Goal: Transaction & Acquisition: Download file/media

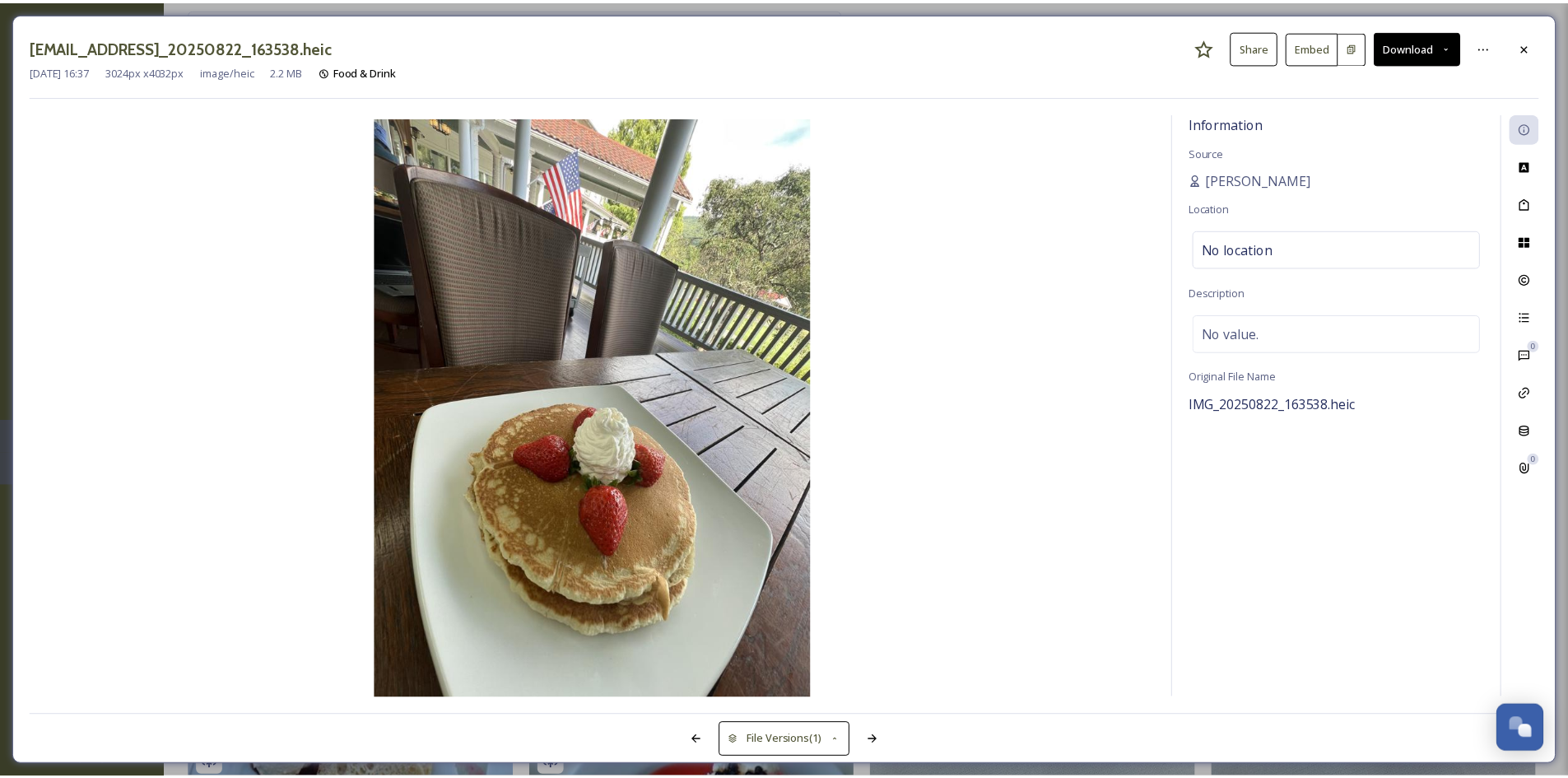
scroll to position [1810, 0]
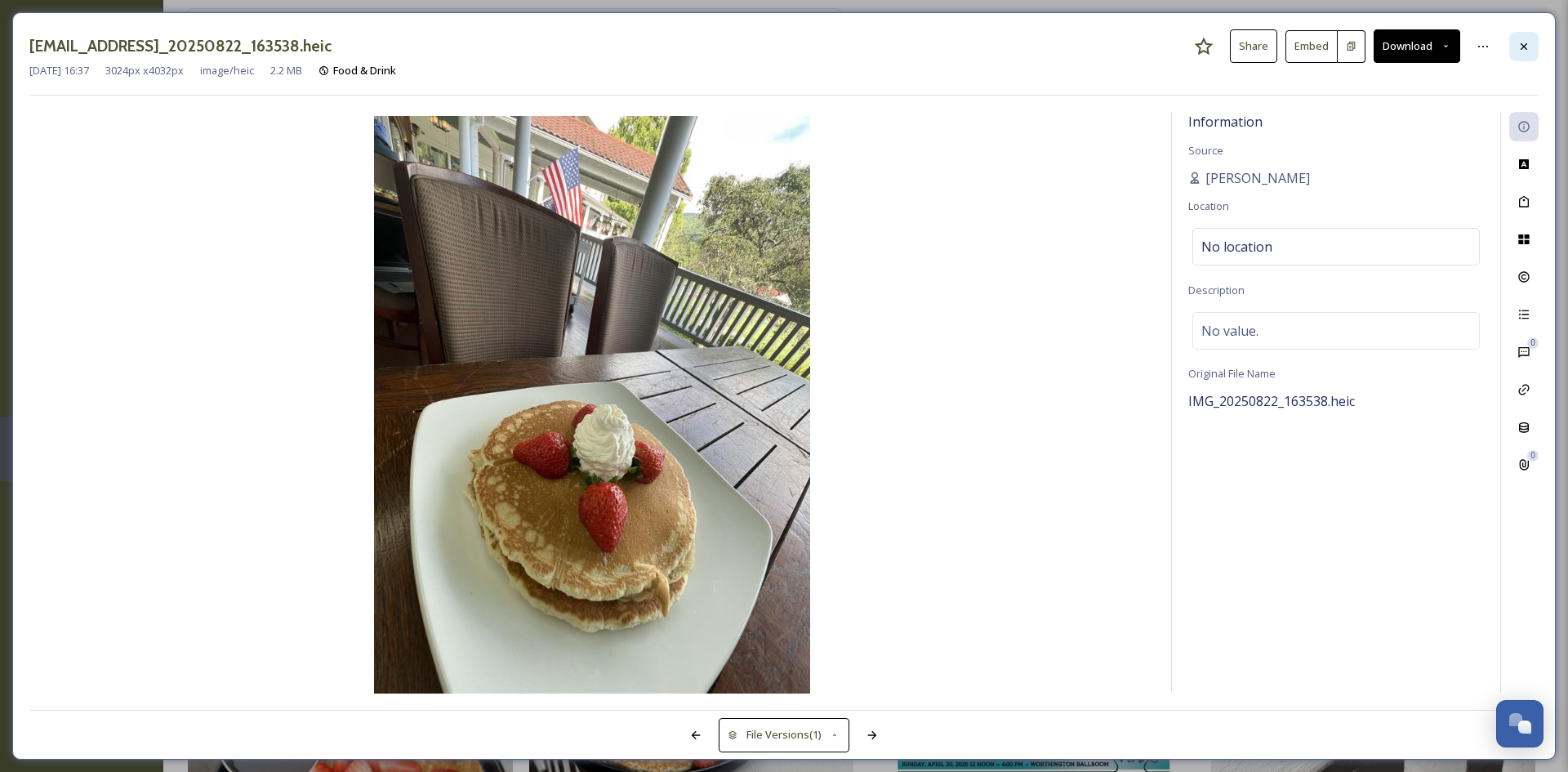
click at [1519, 55] on div at bounding box center [1523, 46] width 29 height 29
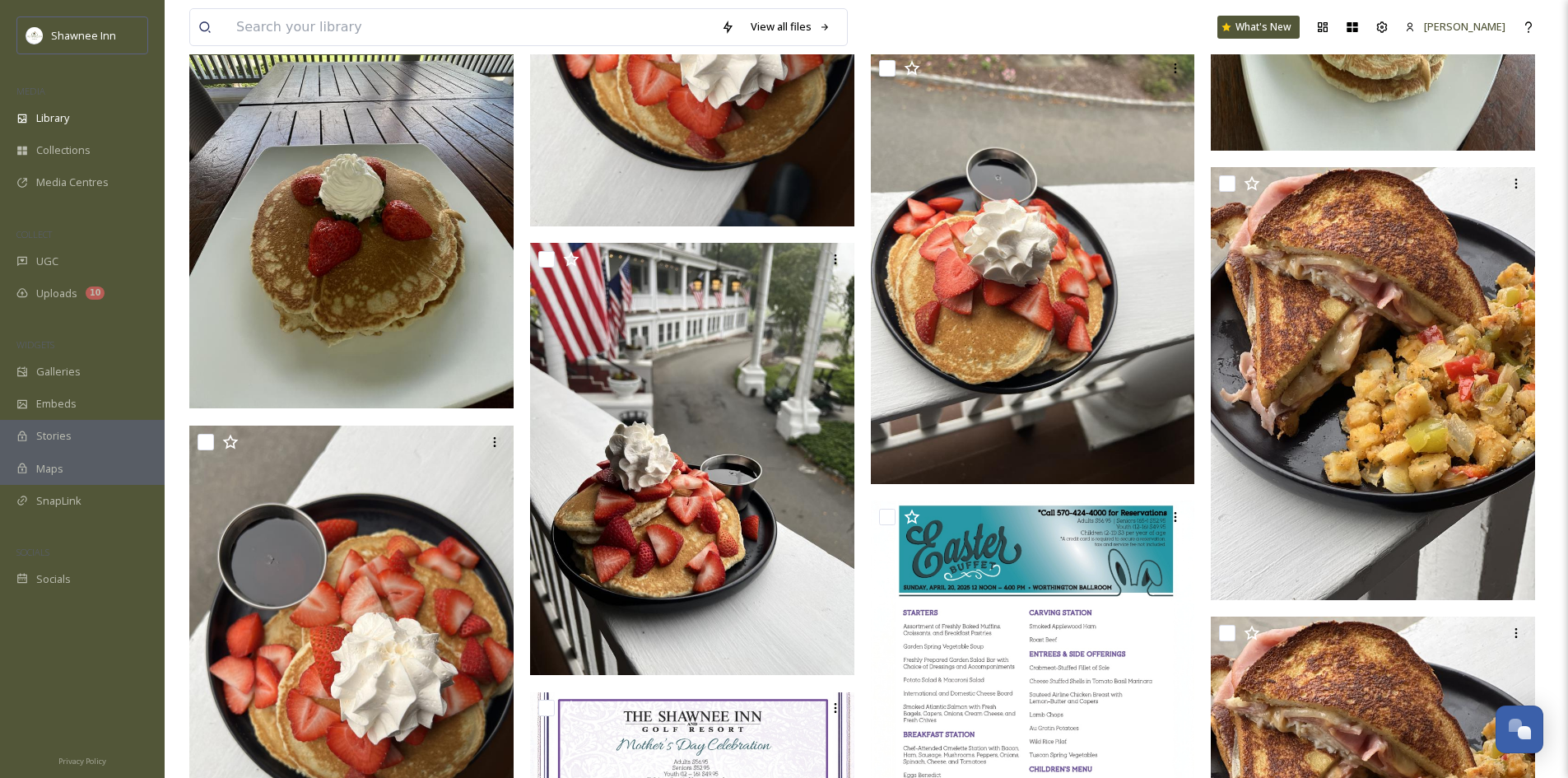
scroll to position [2222, 0]
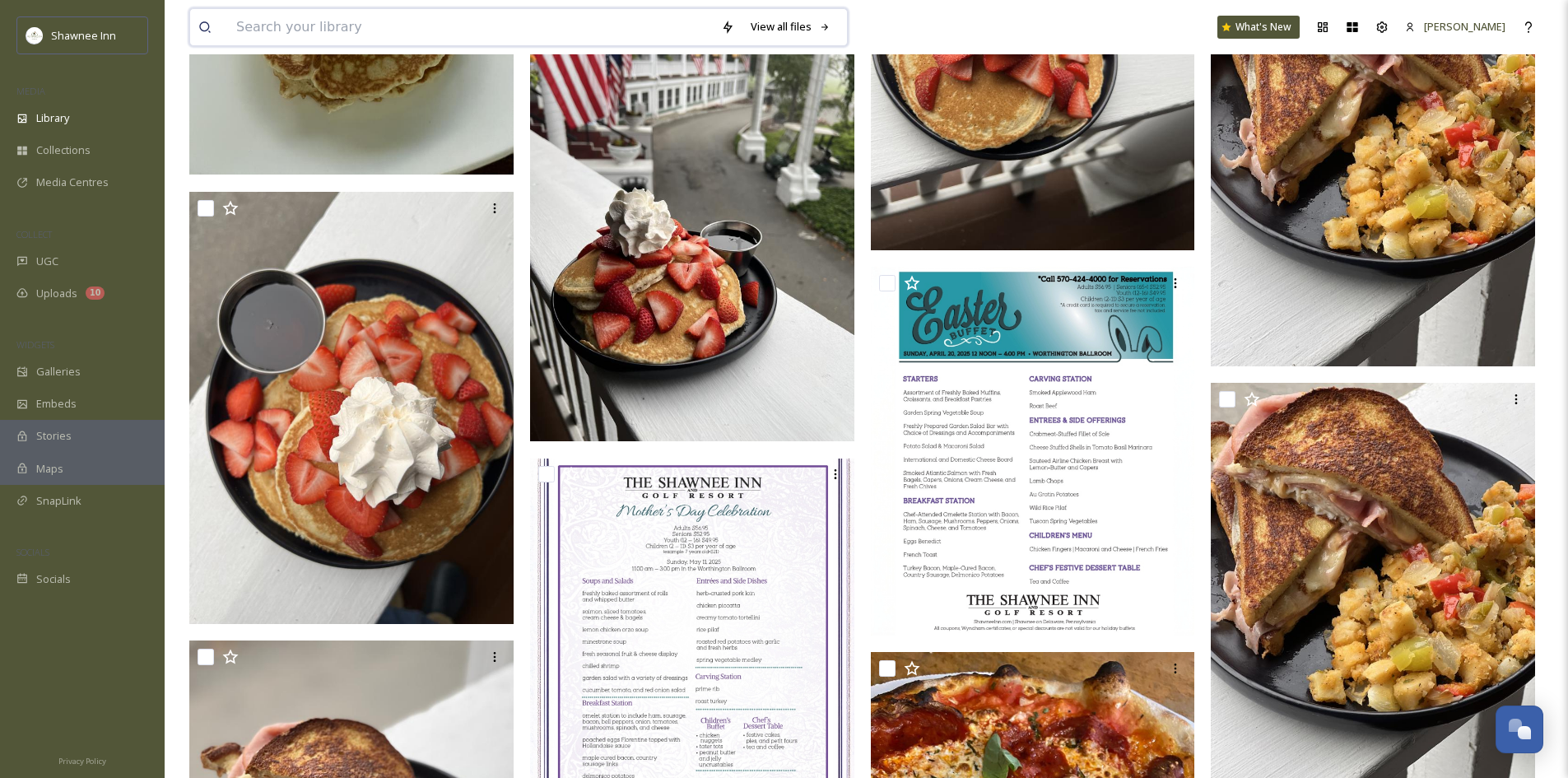
click at [339, 22] on input at bounding box center [470, 27] width 485 height 36
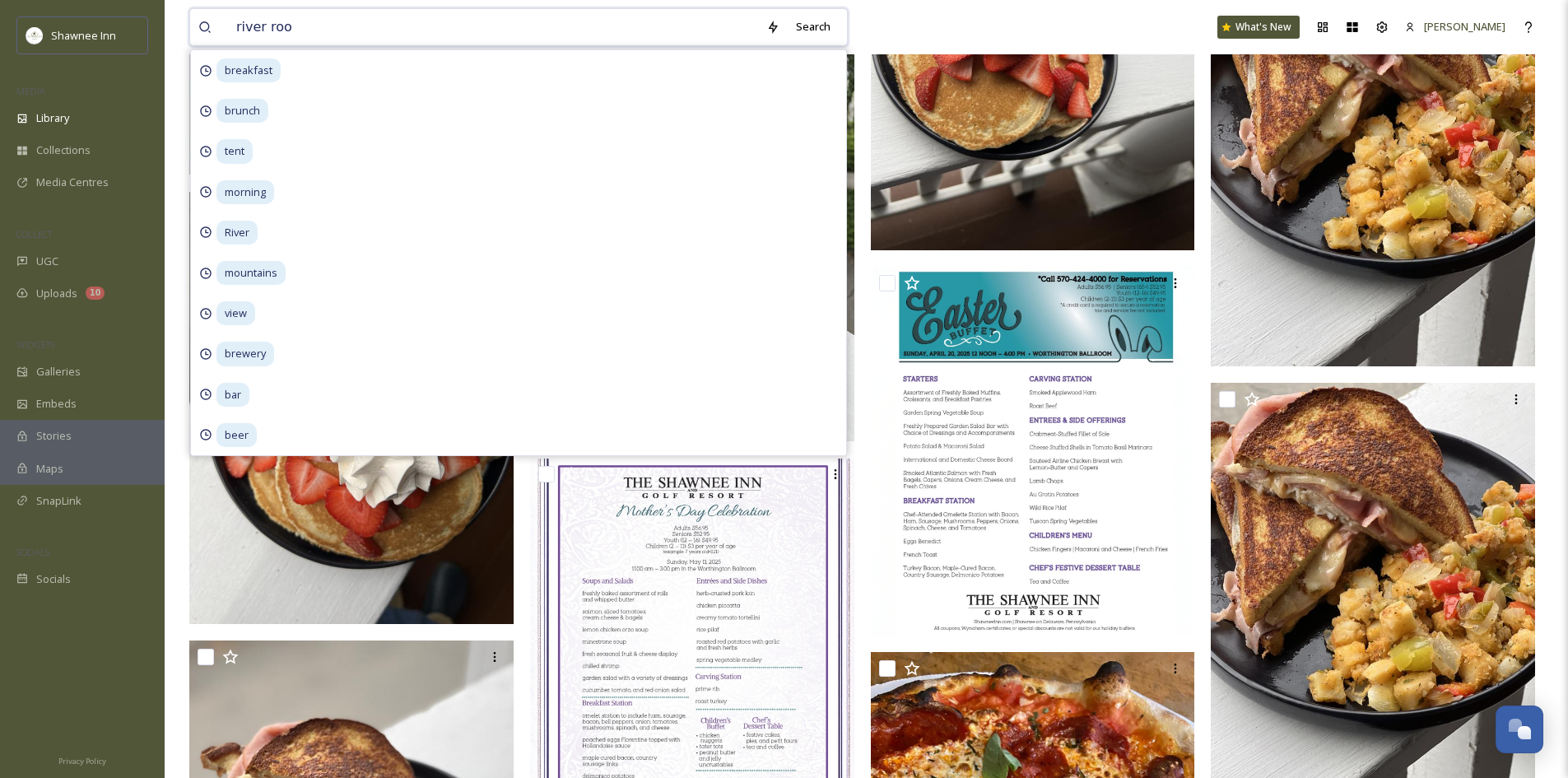
type input "river room"
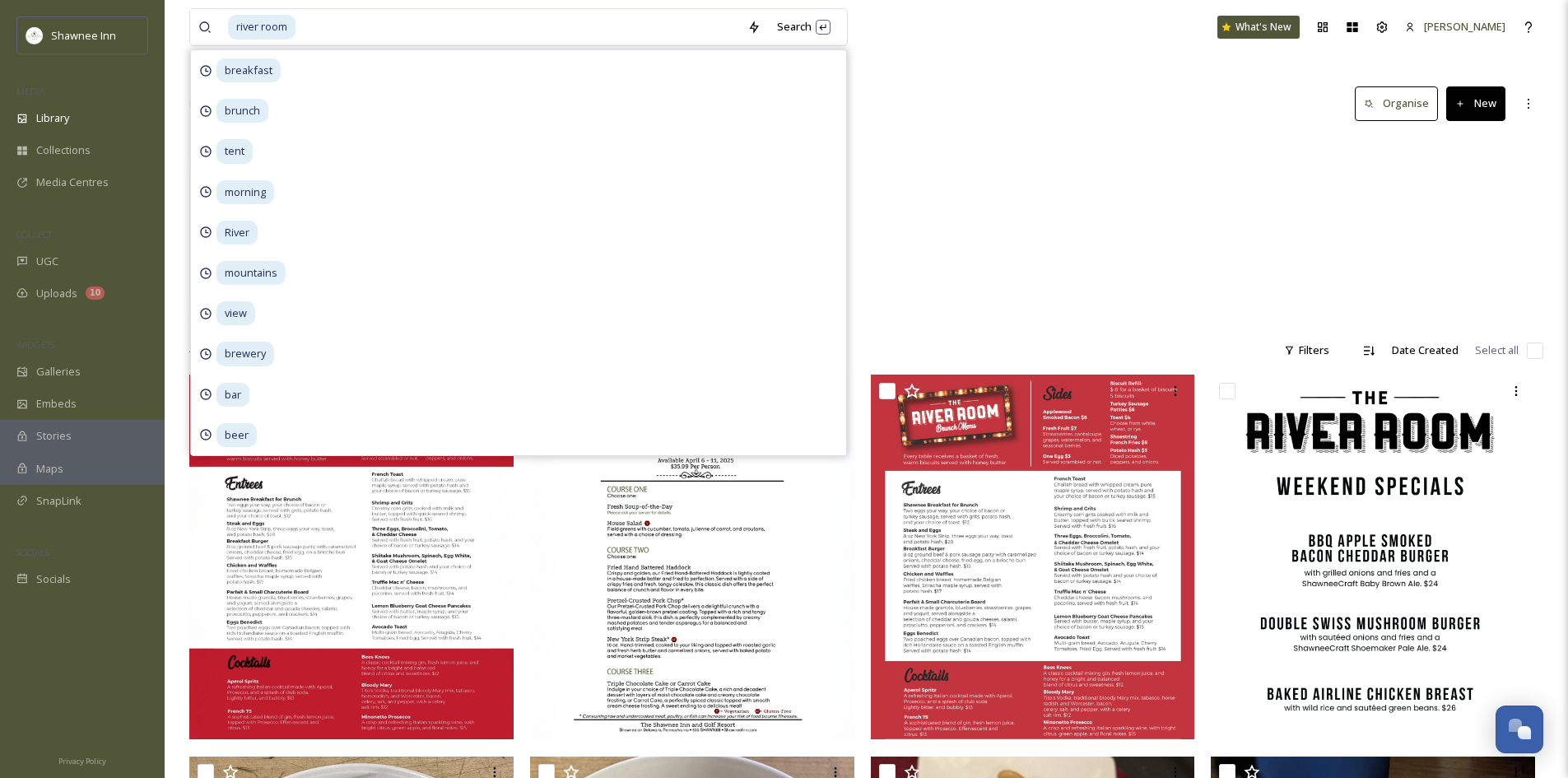
click at [1036, 169] on div "[GEOGRAPHIC_DATA] 12 items" at bounding box center [866, 230] width 1354 height 189
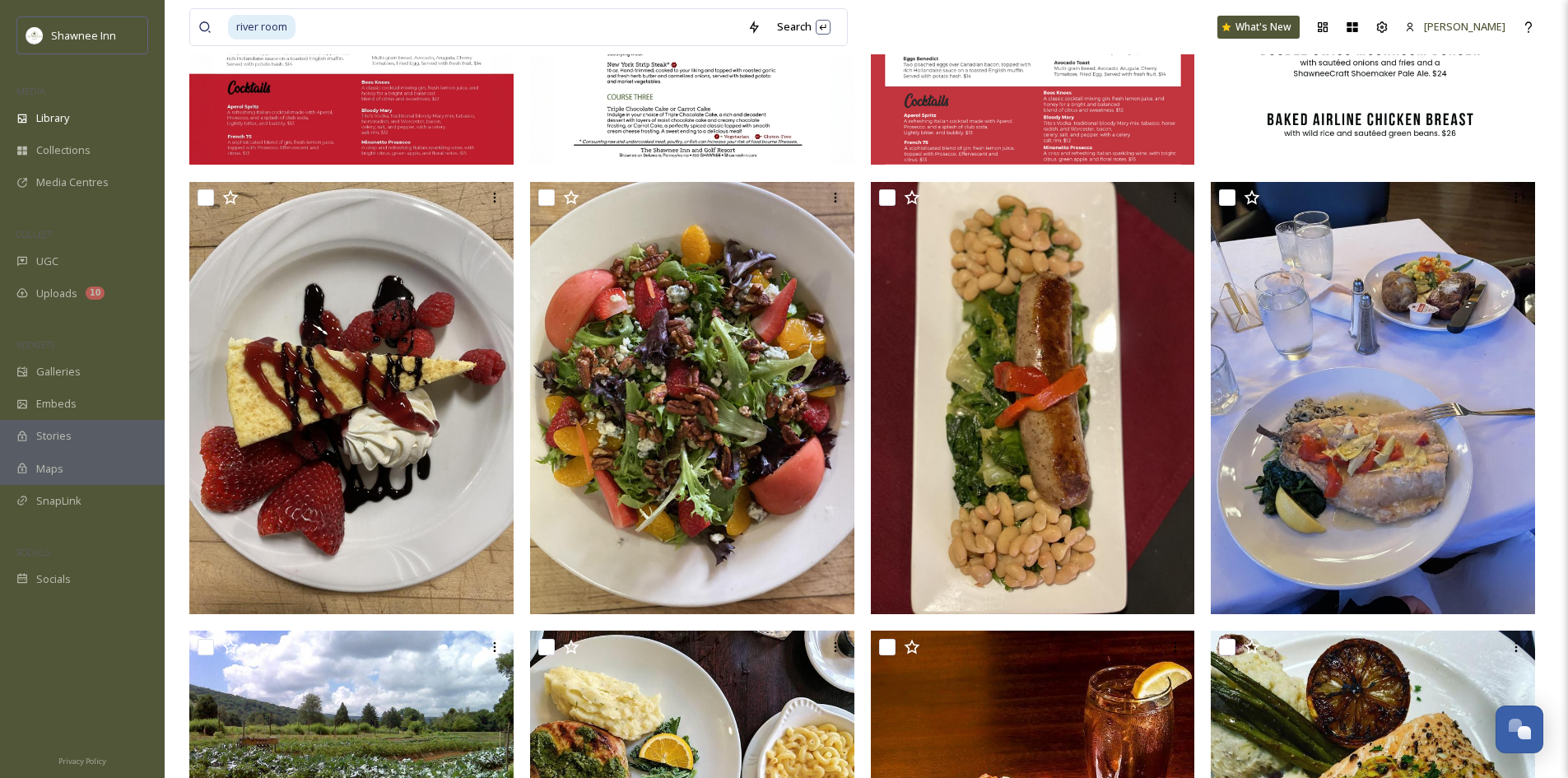
scroll to position [576, 0]
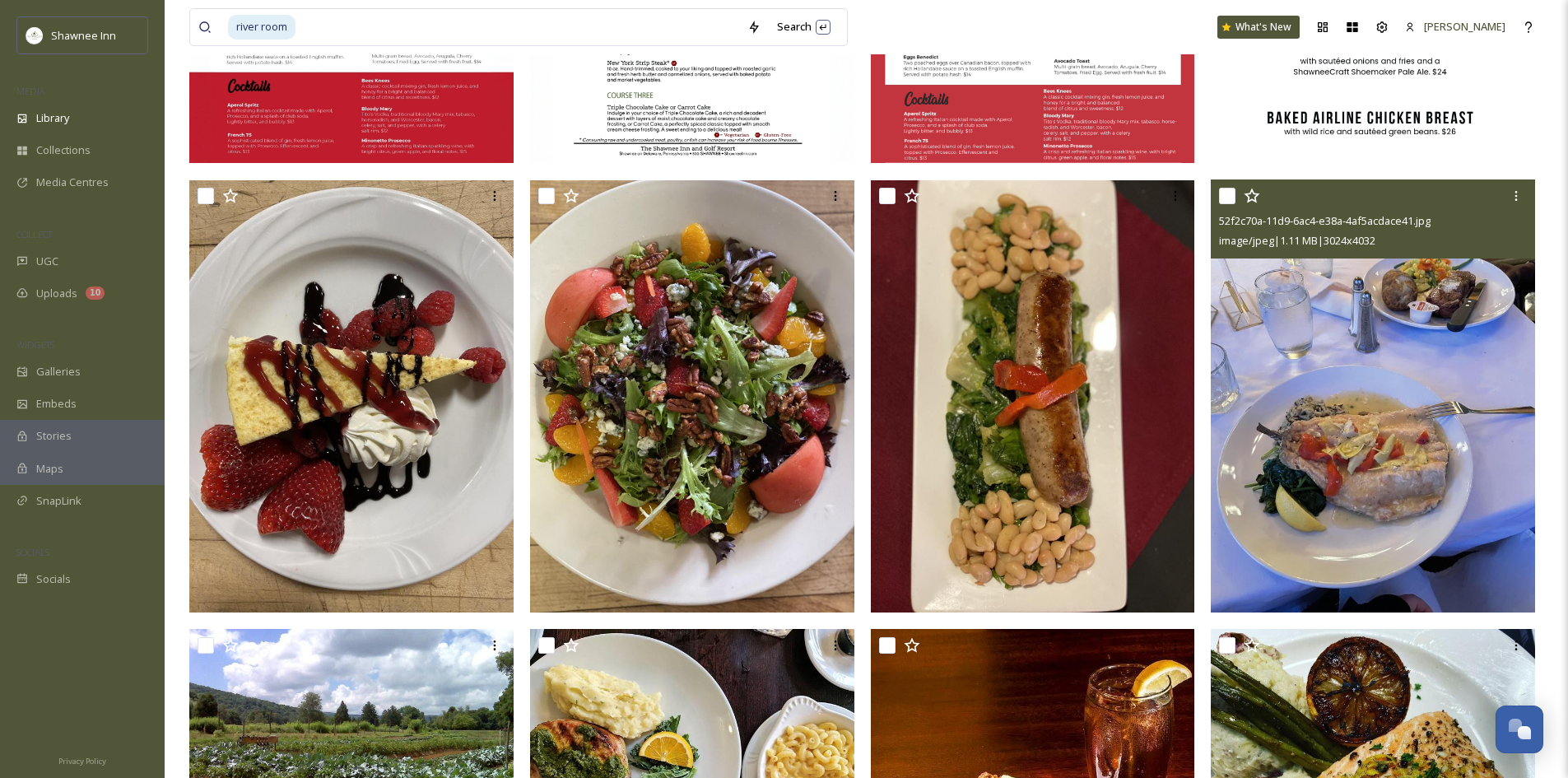
click at [1332, 419] on img at bounding box center [1373, 396] width 324 height 432
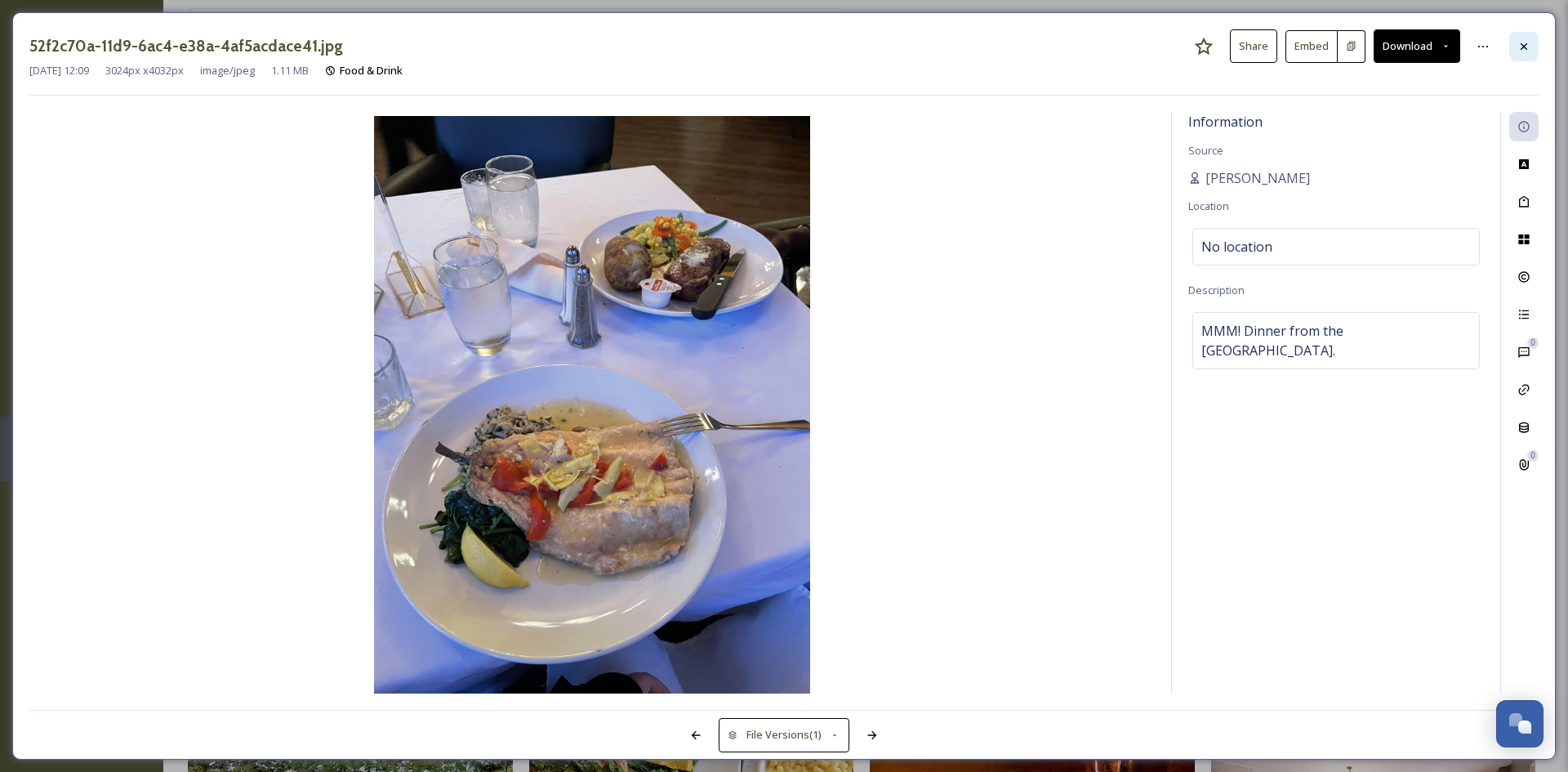
click at [1523, 36] on div at bounding box center [1523, 46] width 29 height 29
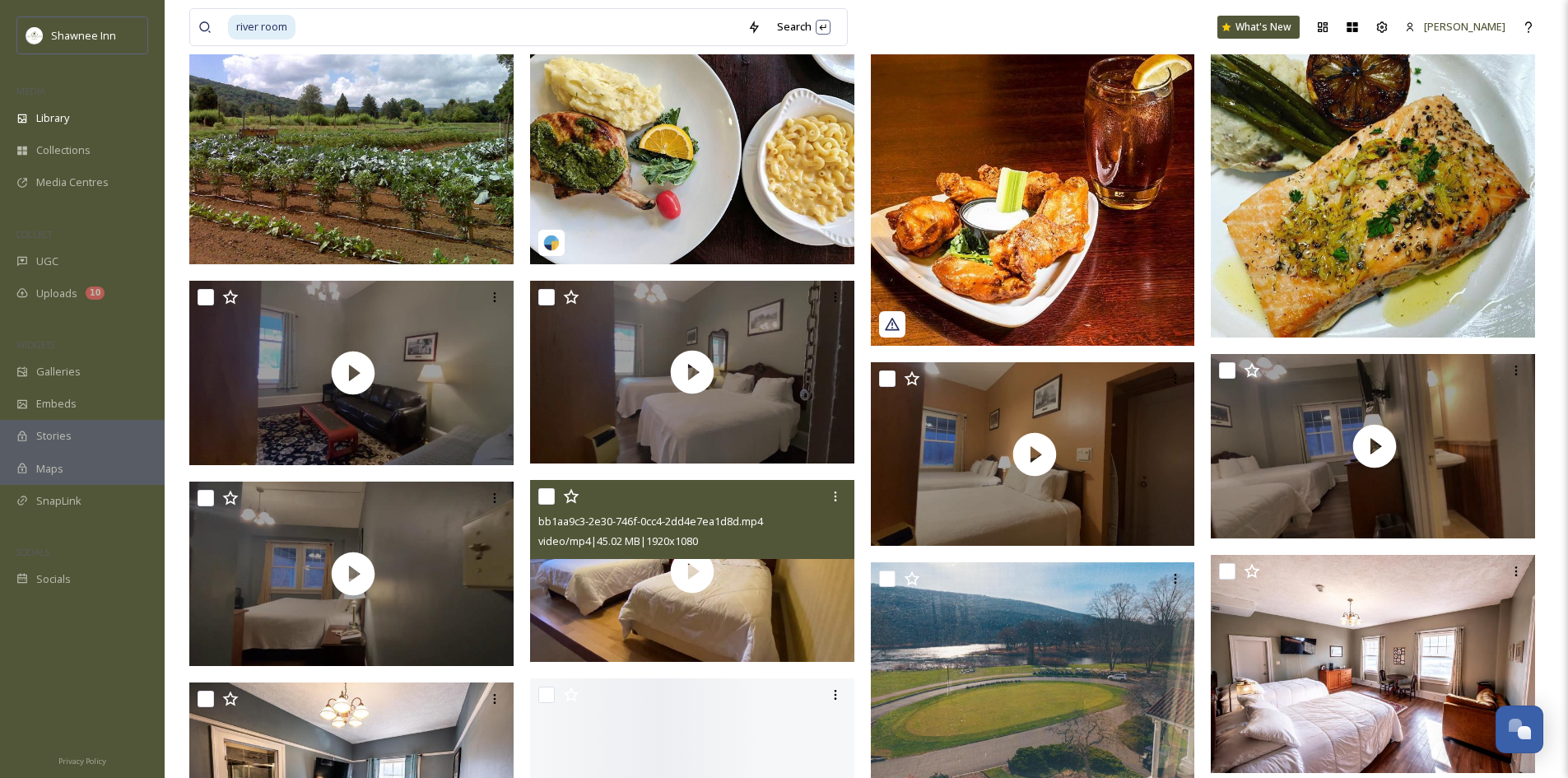
scroll to position [1316, 0]
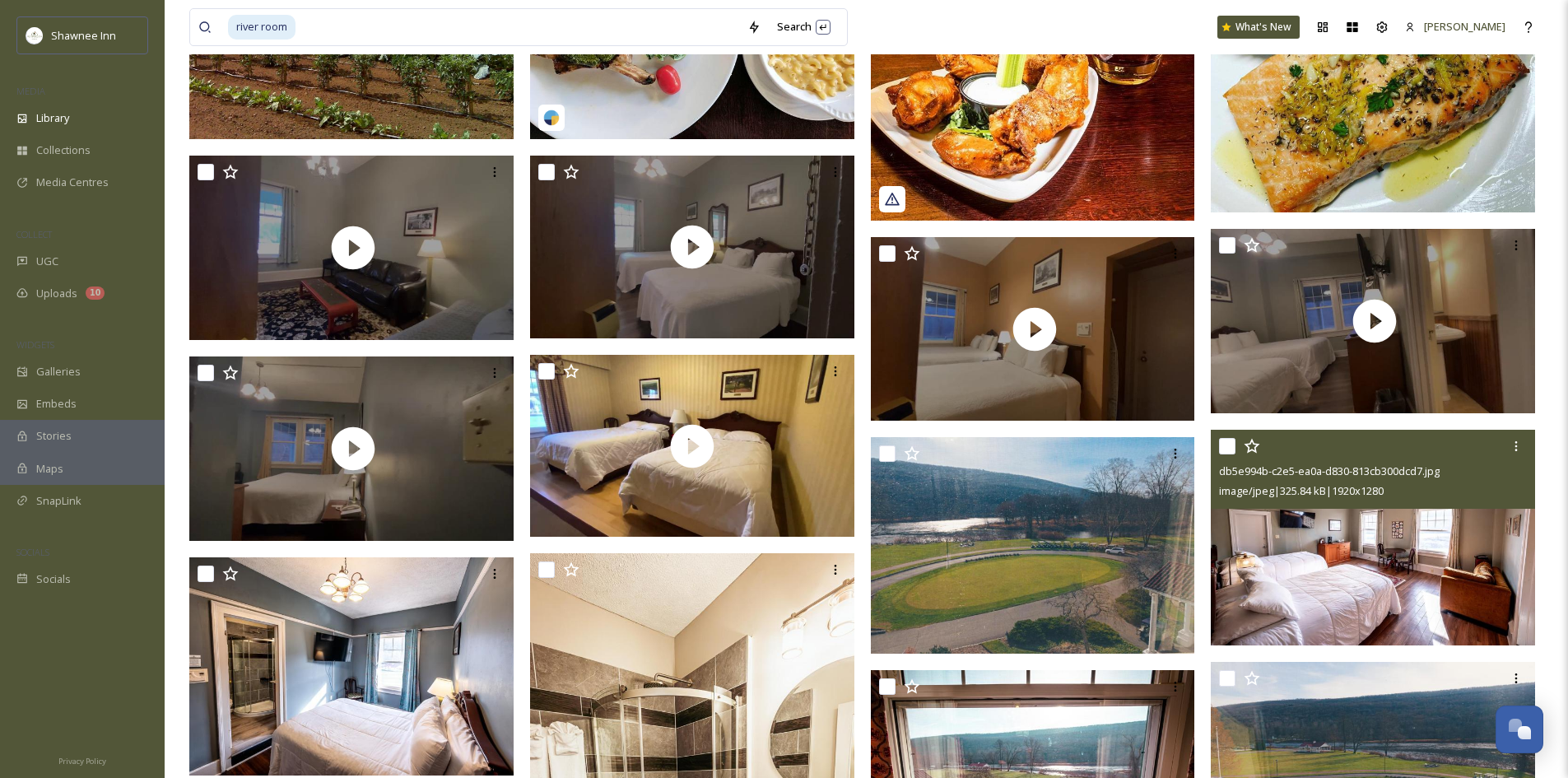
click at [1373, 569] on img at bounding box center [1373, 537] width 324 height 216
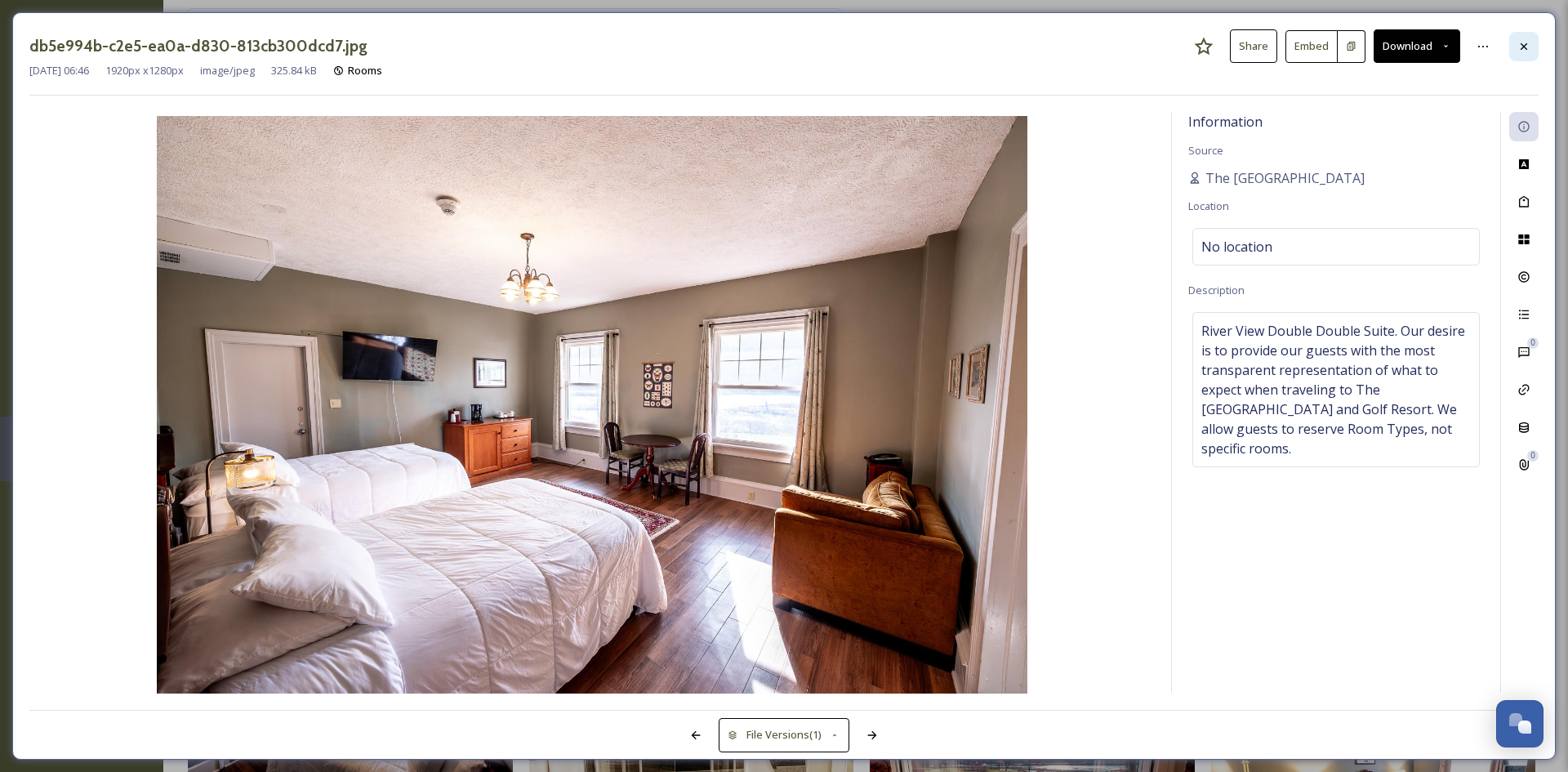
click at [1523, 52] on icon at bounding box center [1523, 46] width 13 height 13
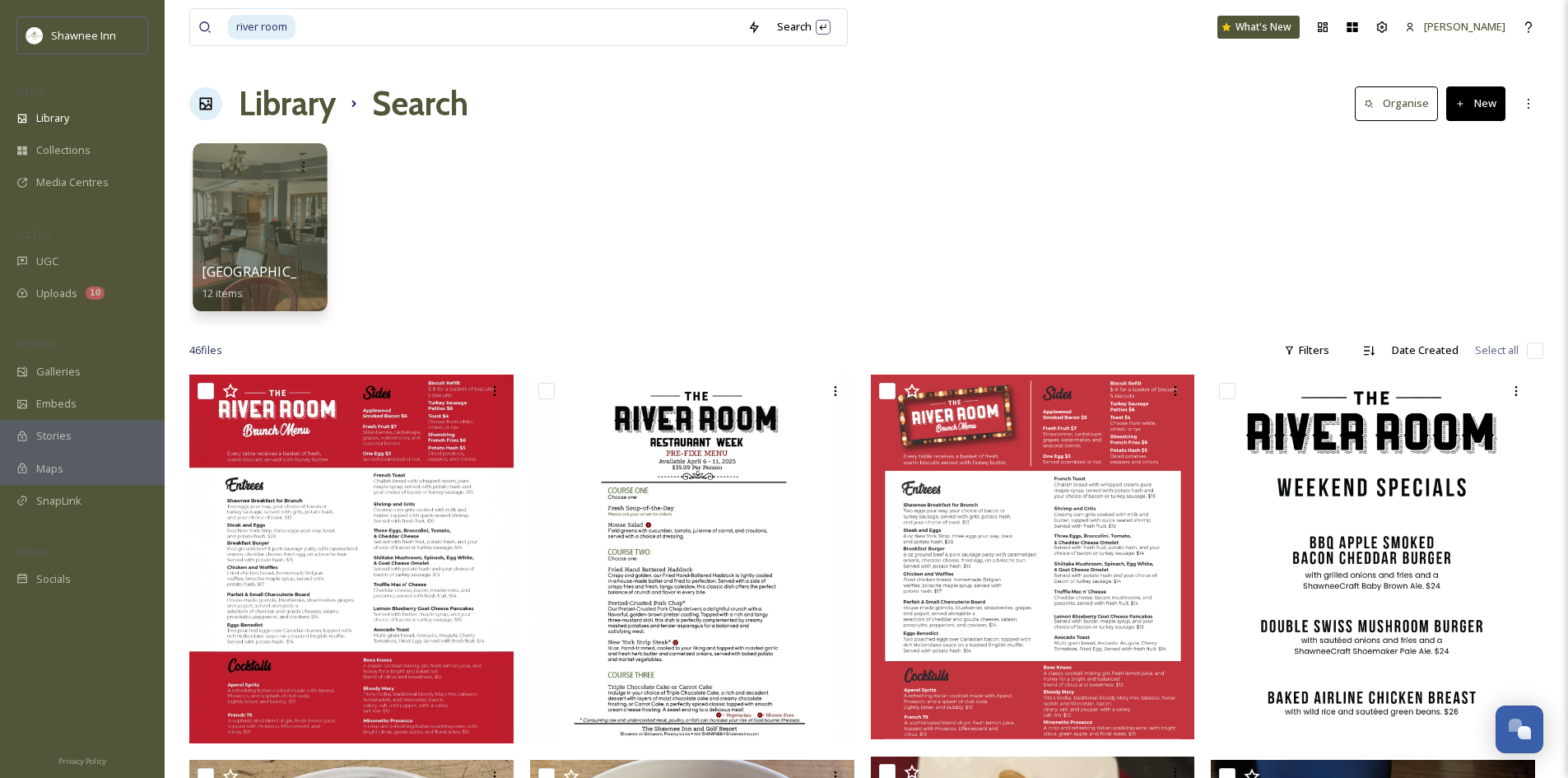
click at [258, 269] on span "[GEOGRAPHIC_DATA]" at bounding box center [269, 271] width 135 height 18
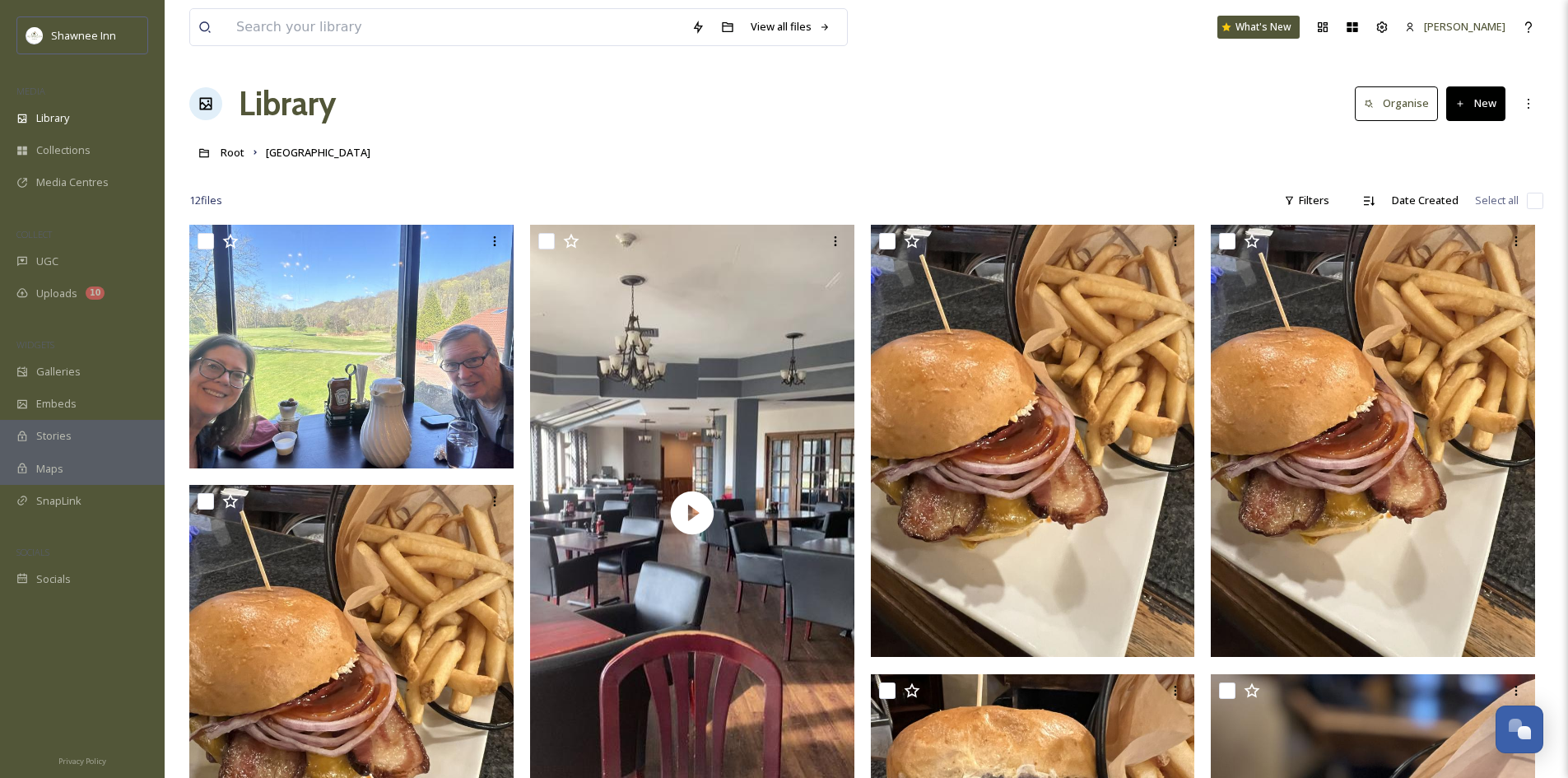
click at [219, 153] on link at bounding box center [205, 152] width 31 height 31
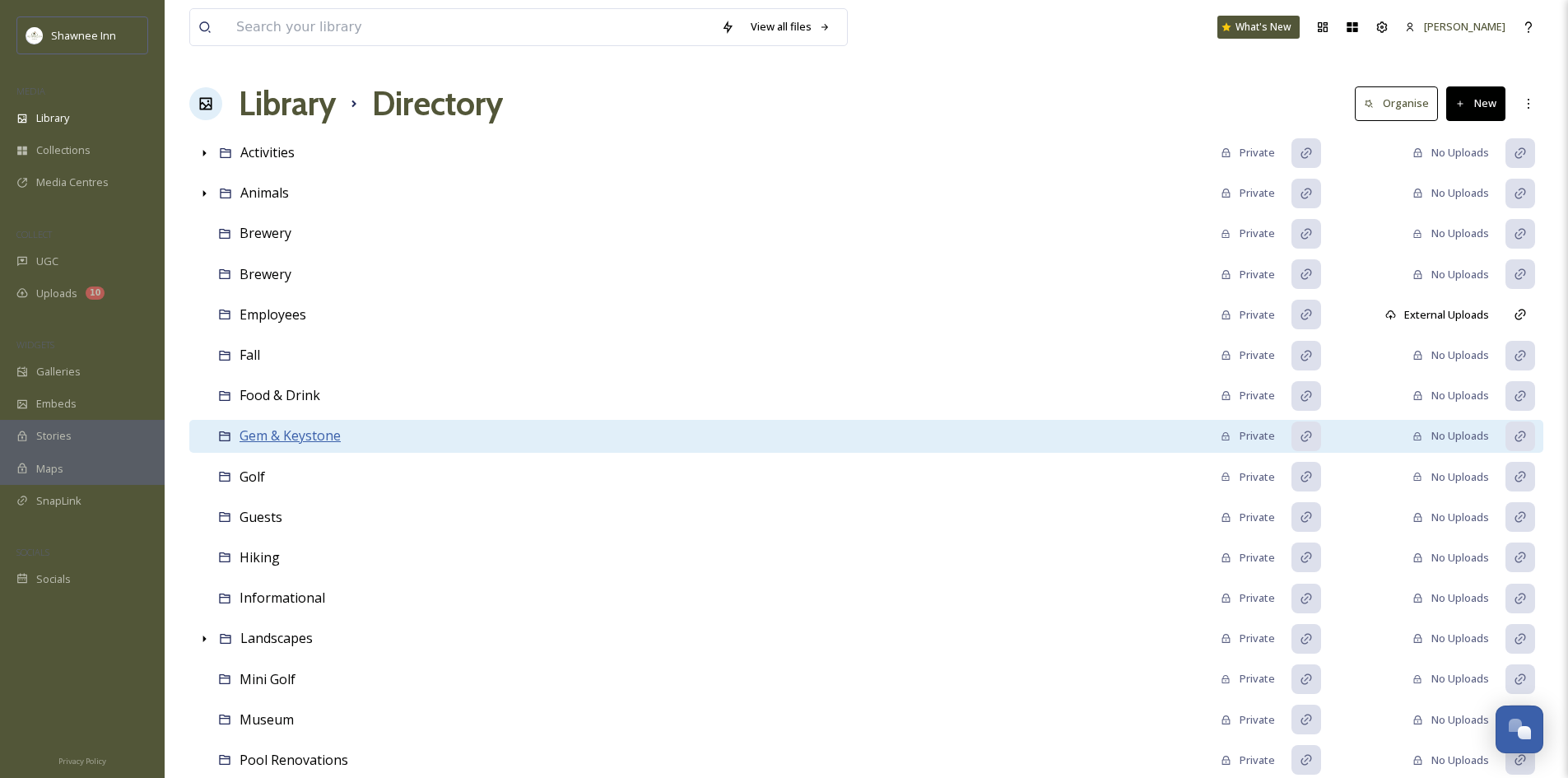
click at [274, 426] on span "Gem & Keystone" at bounding box center [290, 435] width 101 height 18
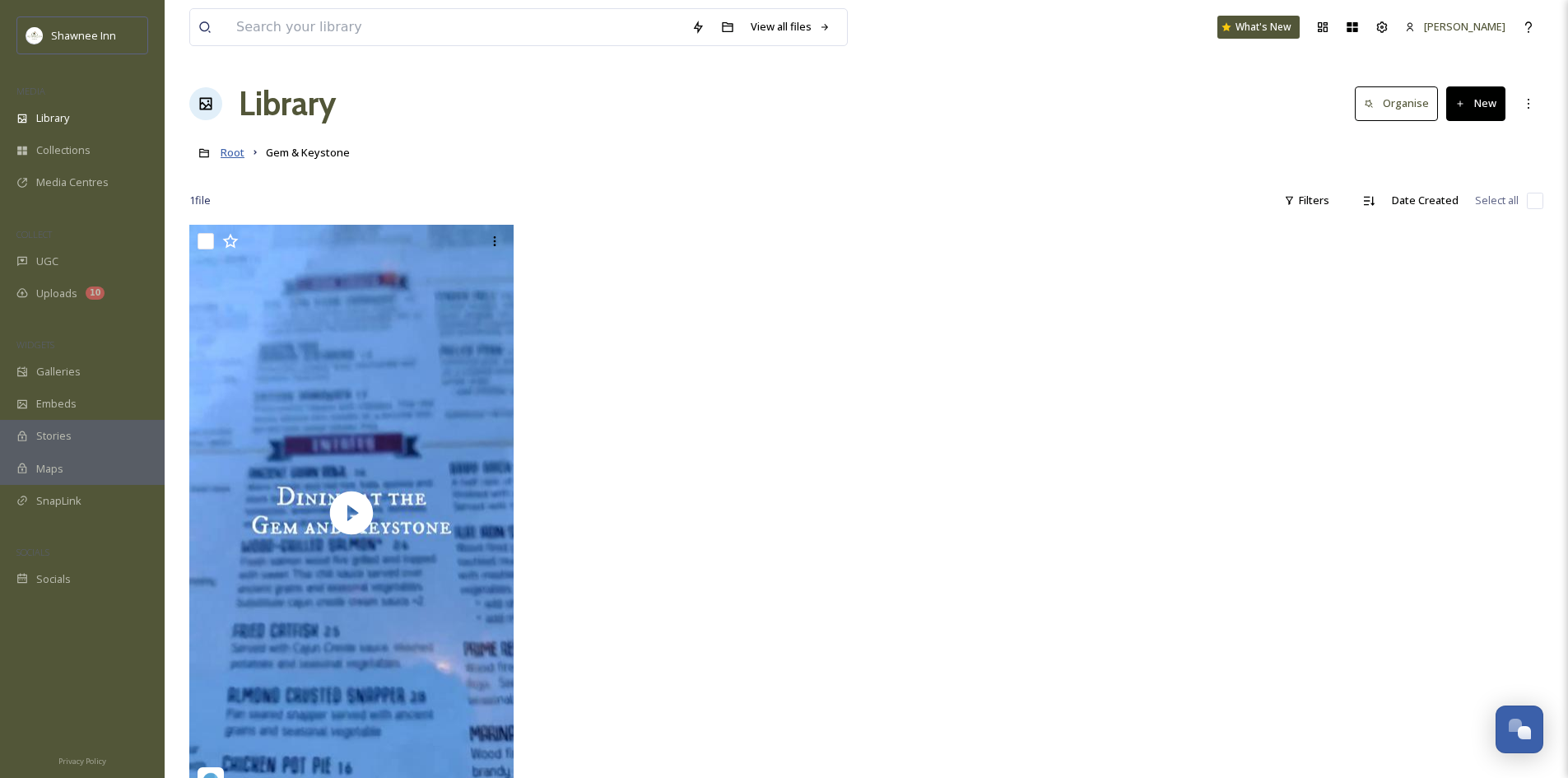
click at [224, 155] on span "Root" at bounding box center [233, 152] width 24 height 15
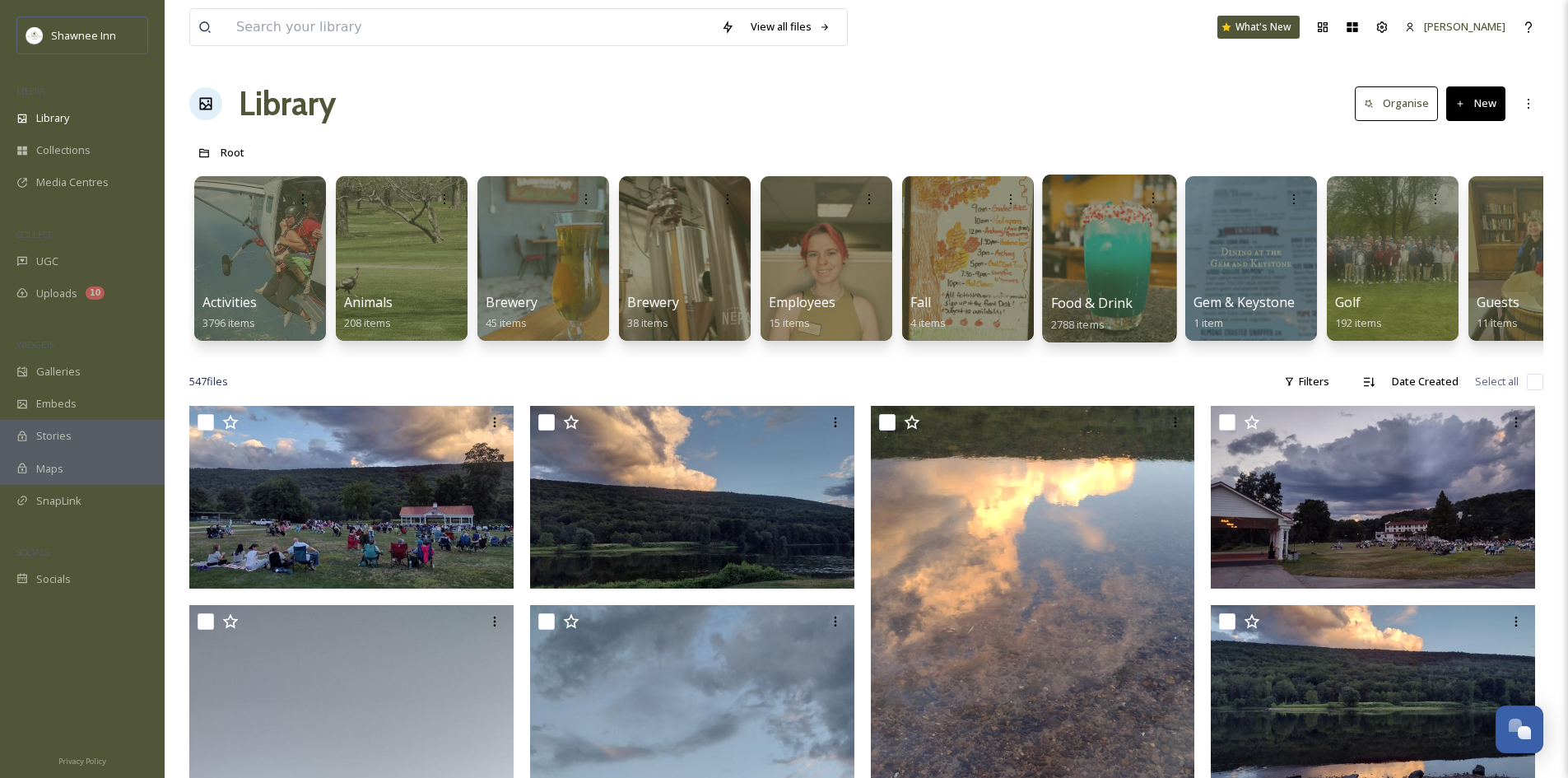
click at [1084, 266] on div at bounding box center [1110, 258] width 135 height 168
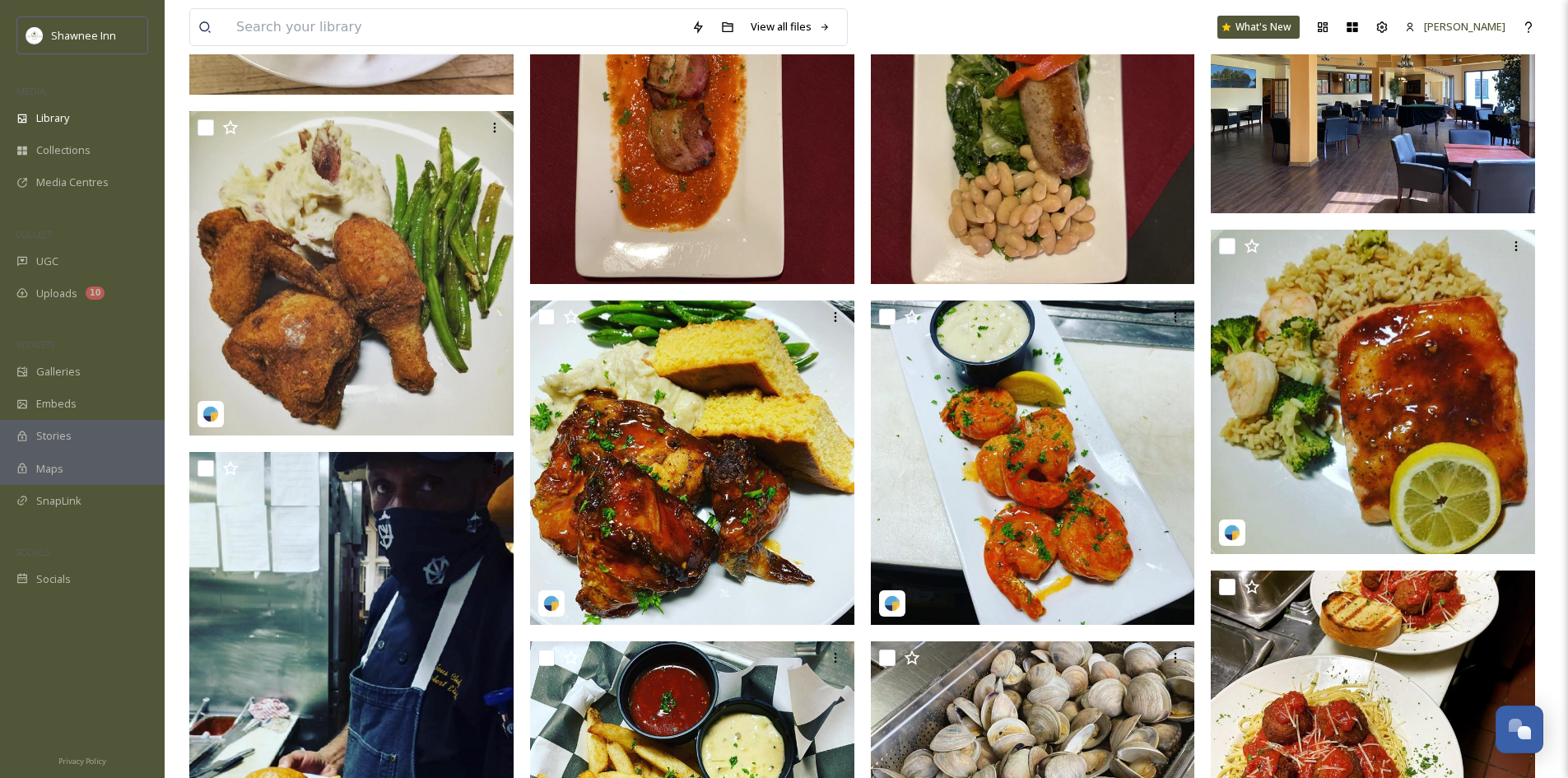
scroll to position [3127, 0]
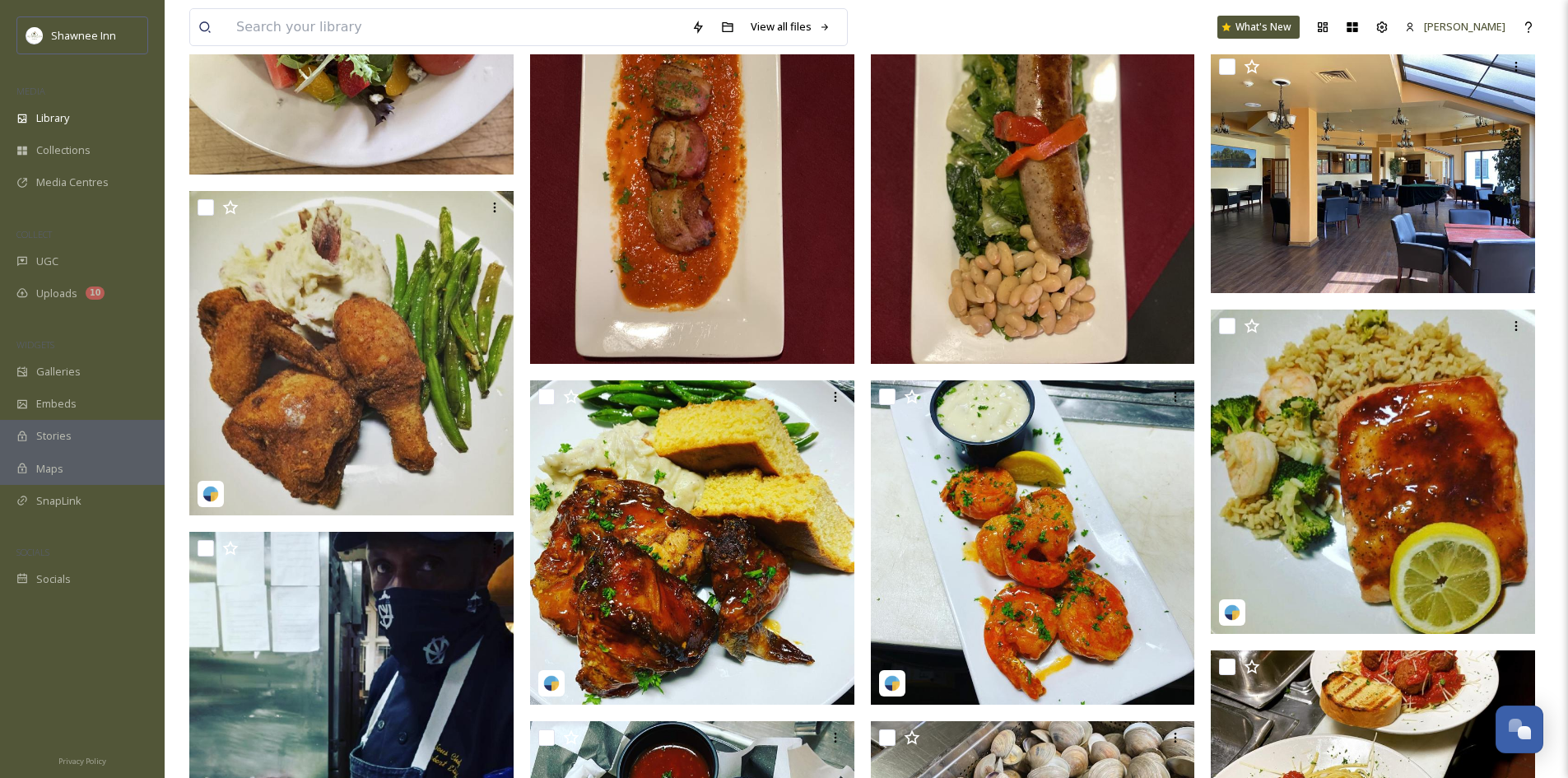
click at [735, 218] on img at bounding box center [692, 147] width 324 height 432
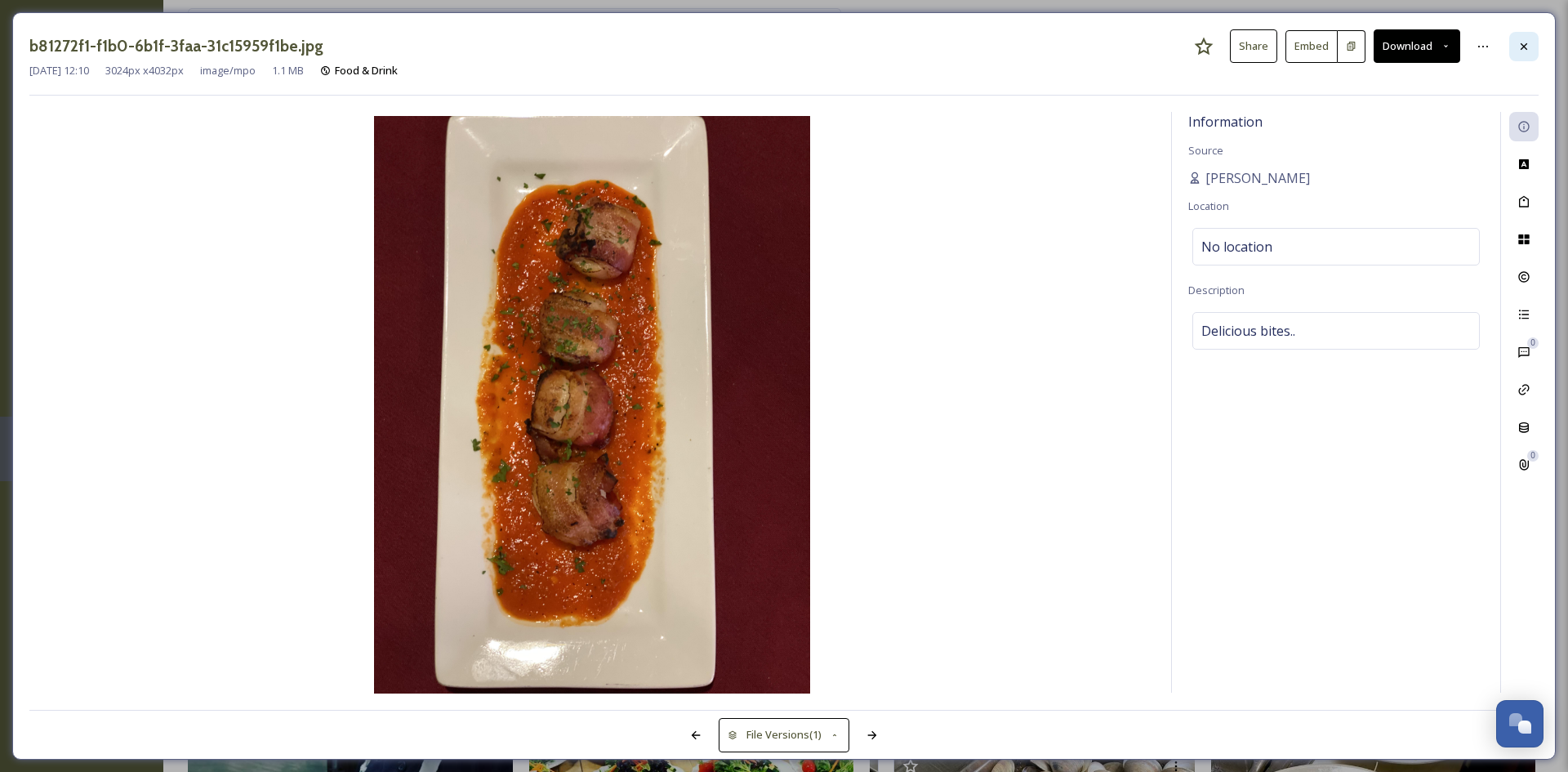
click at [1533, 47] on div at bounding box center [1523, 46] width 29 height 29
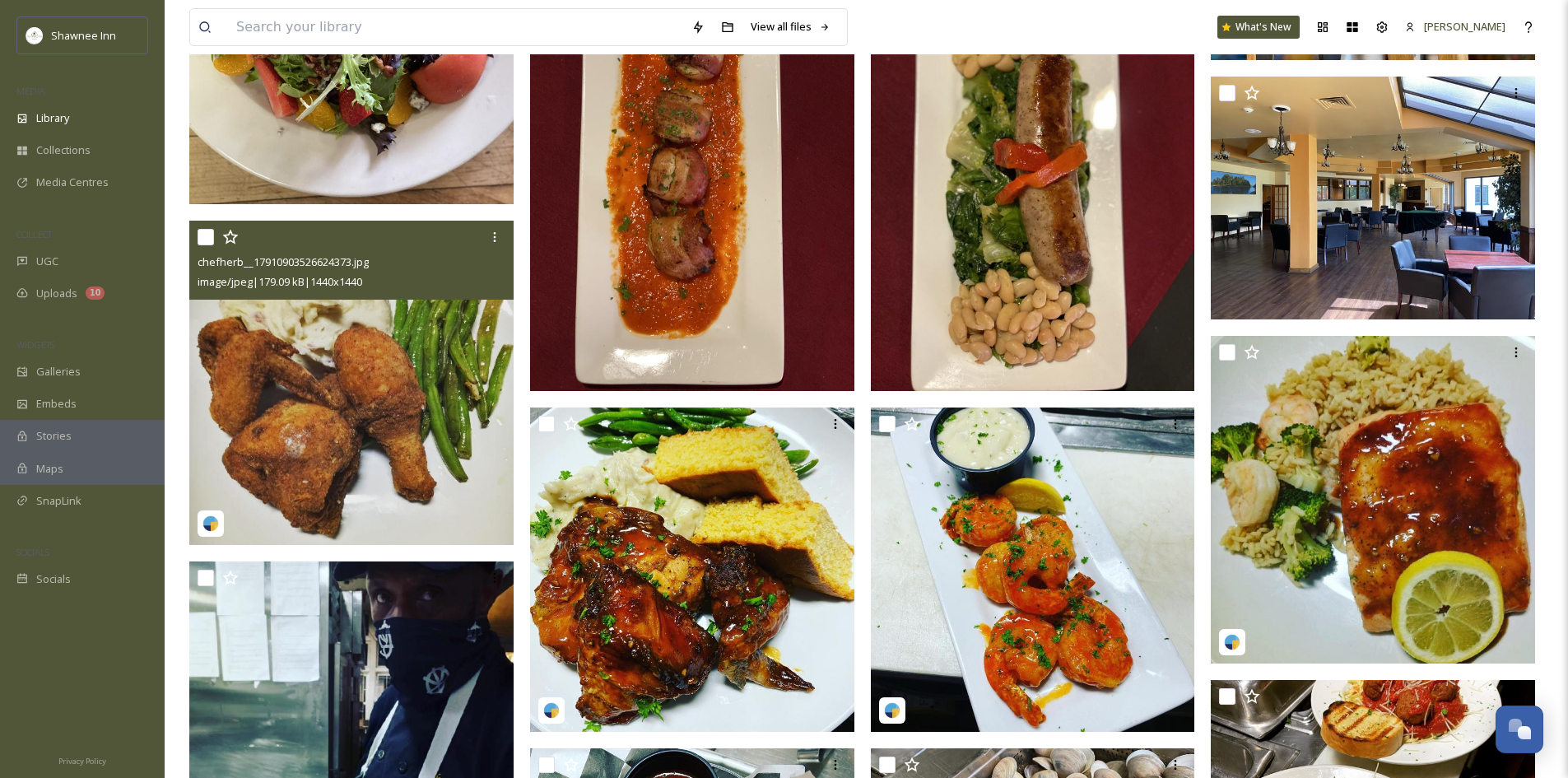
click at [371, 504] on img at bounding box center [351, 383] width 324 height 324
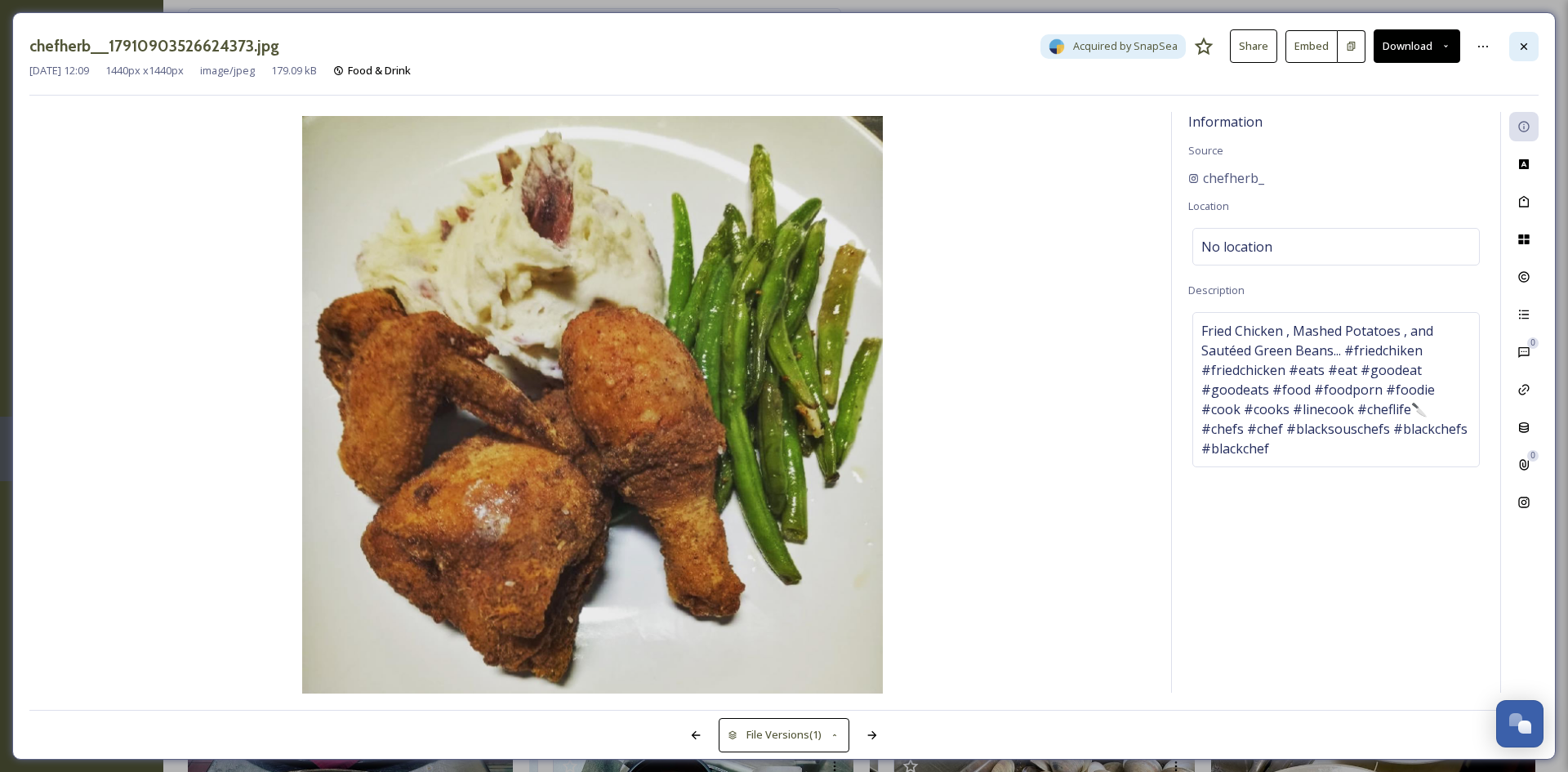
click at [1536, 56] on div at bounding box center [1523, 46] width 29 height 29
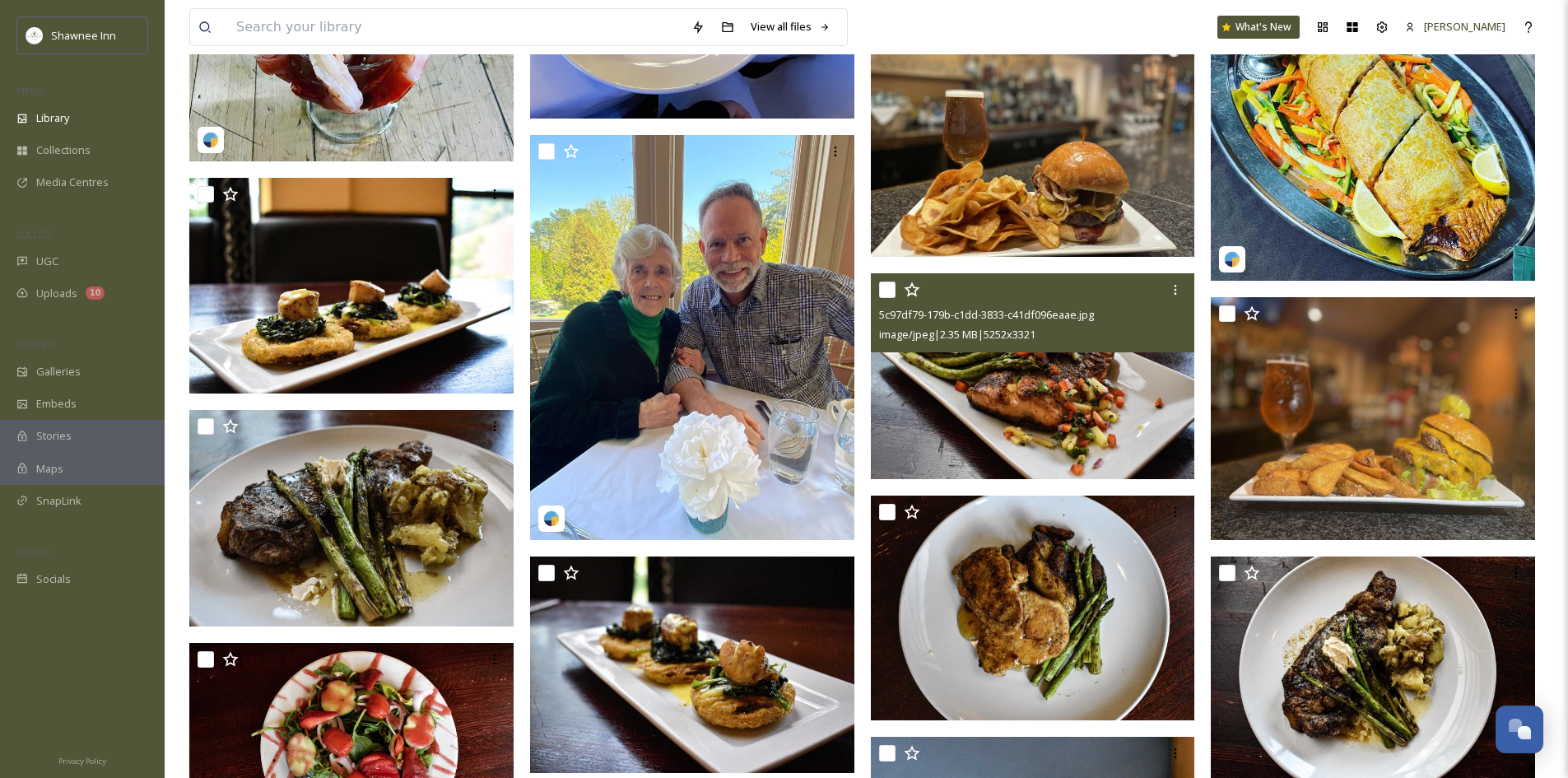
scroll to position [5020, 0]
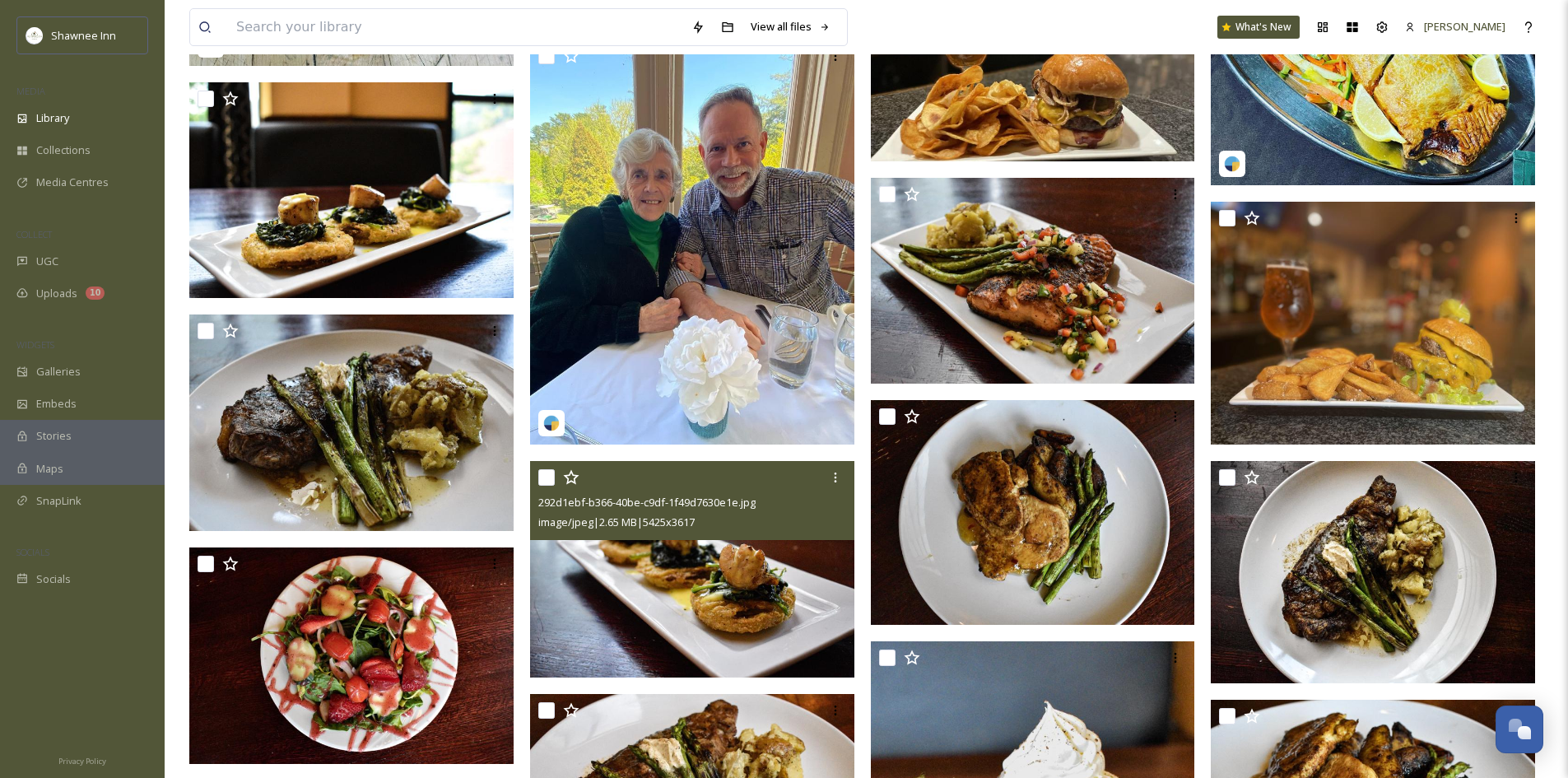
click at [741, 557] on img at bounding box center [692, 568] width 324 height 216
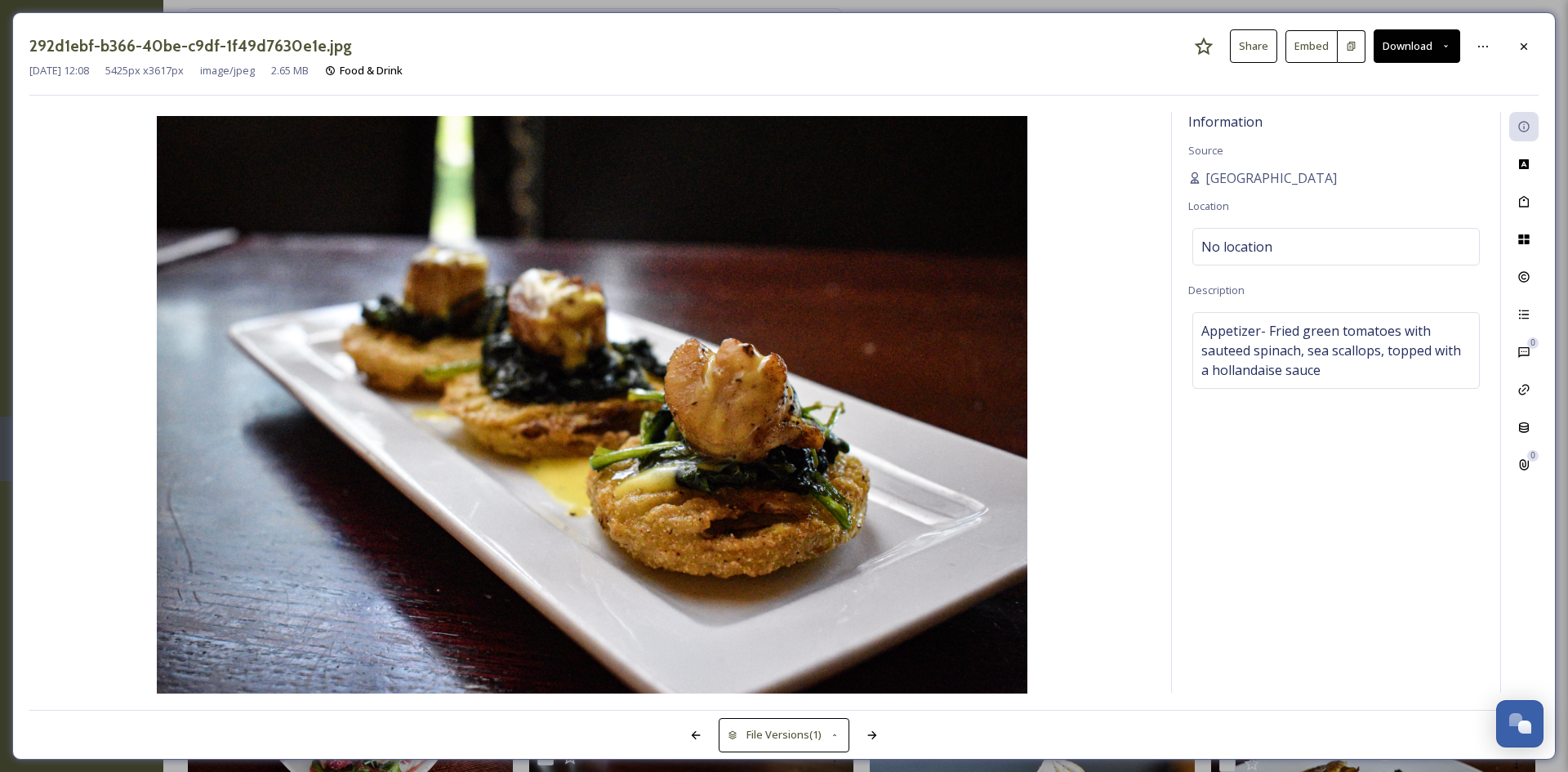
click at [1420, 49] on button "Download" at bounding box center [1417, 45] width 86 height 33
click at [1332, 93] on div "Download Original (5425 x 3617)" at bounding box center [1373, 83] width 170 height 32
click at [1529, 43] on icon at bounding box center [1523, 46] width 13 height 13
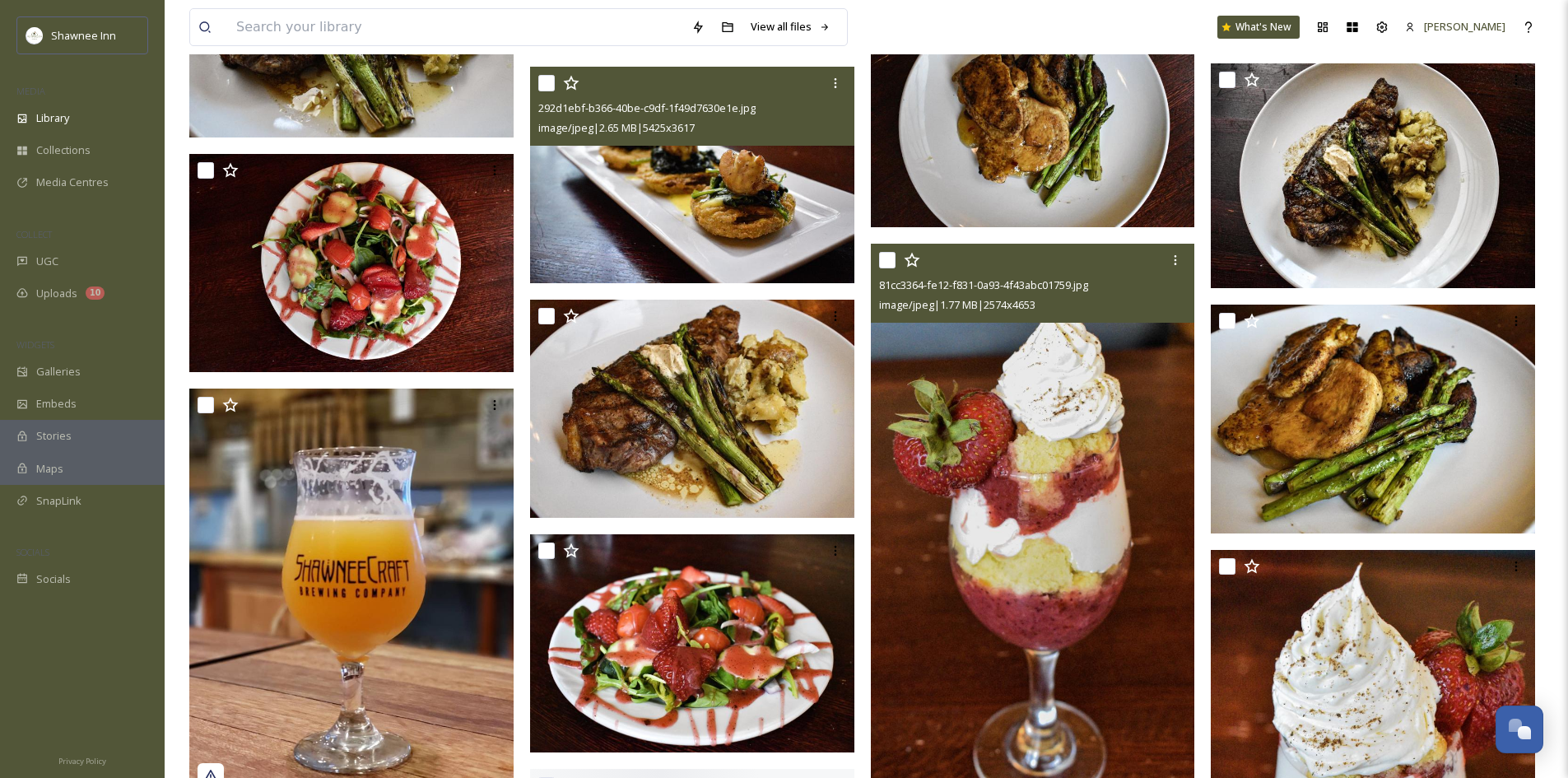
scroll to position [5513, 0]
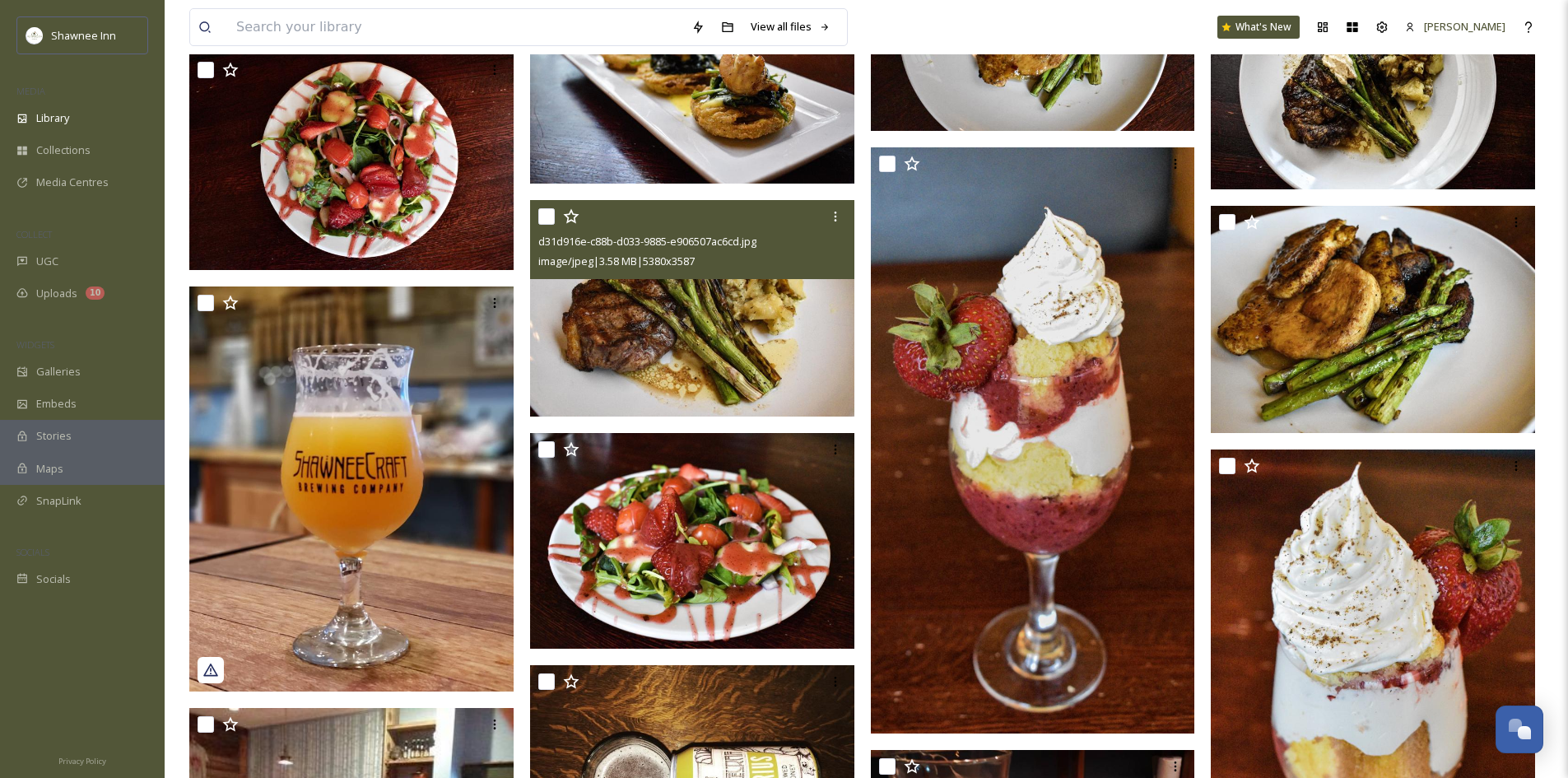
click at [692, 284] on img at bounding box center [692, 308] width 324 height 216
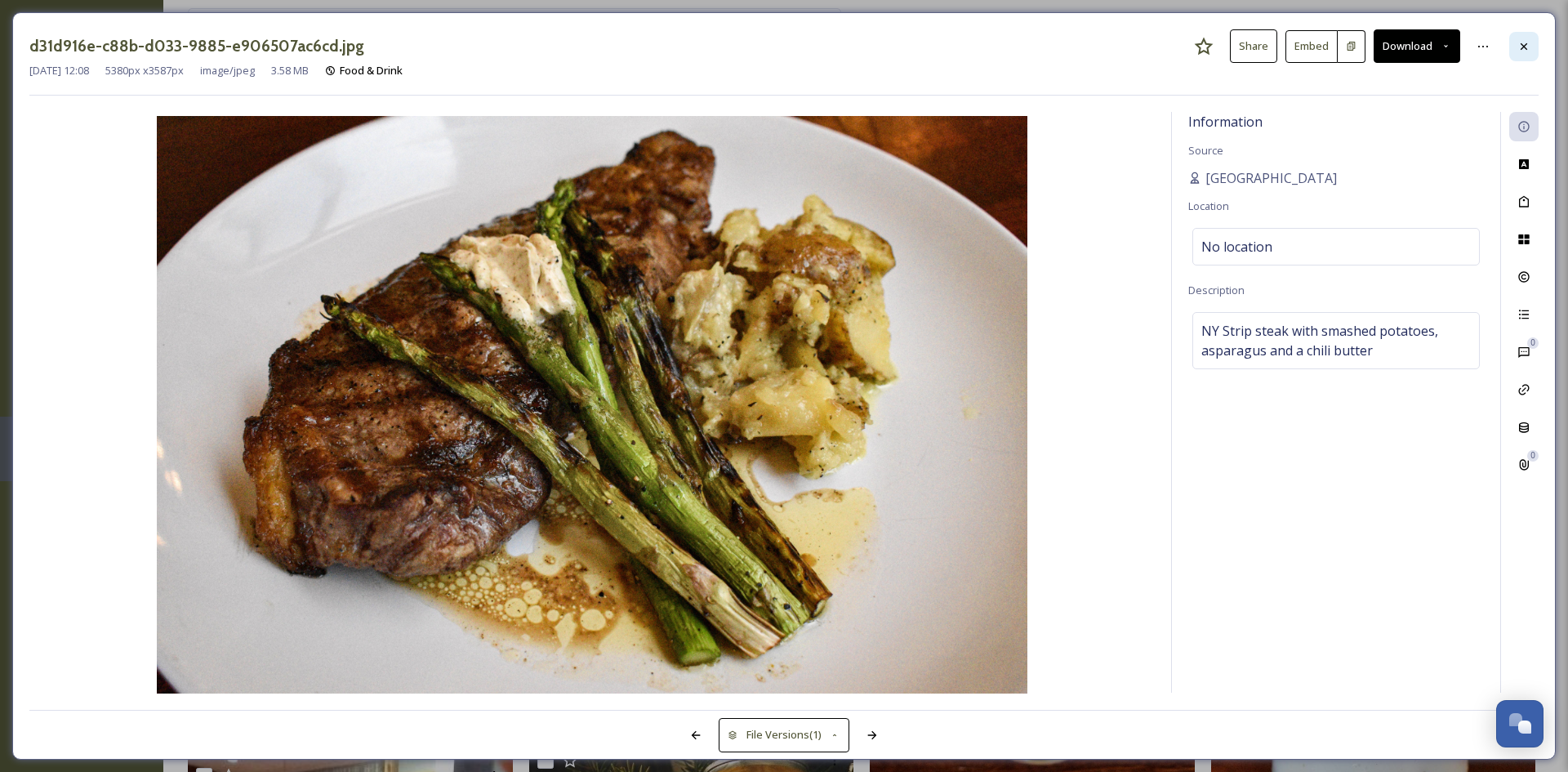
drag, startPoint x: 1540, startPoint y: 34, endPoint x: 1519, endPoint y: 40, distance: 21.8
click at [1532, 35] on div "d31d916e-c88b-d033-9885-e906507ac6cd.jpg Share Embed Download [DATE] 12:08 5380…" at bounding box center [783, 385] width 1543 height 747
click at [1517, 43] on div at bounding box center [1523, 46] width 29 height 29
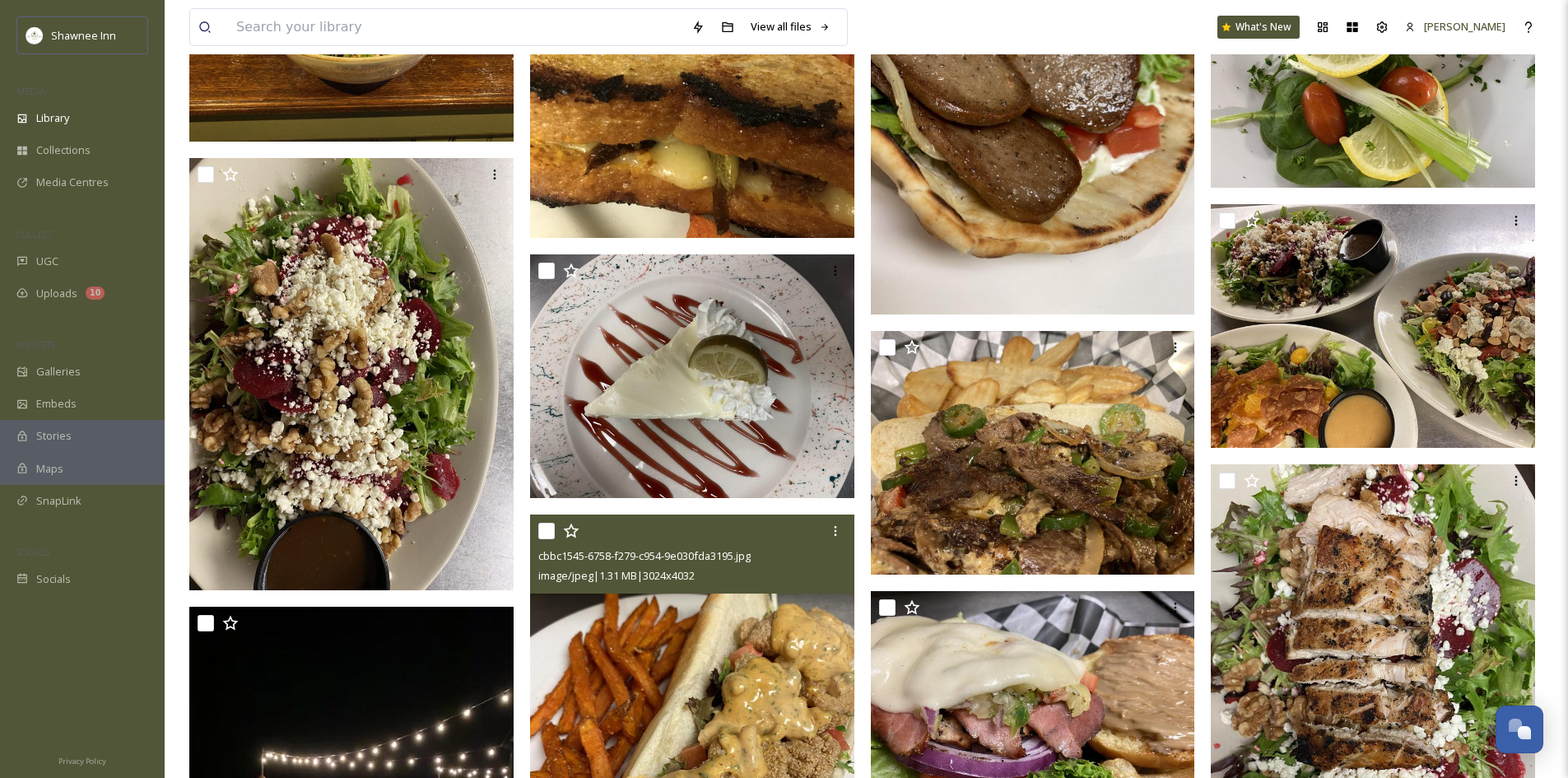
scroll to position [14153, 0]
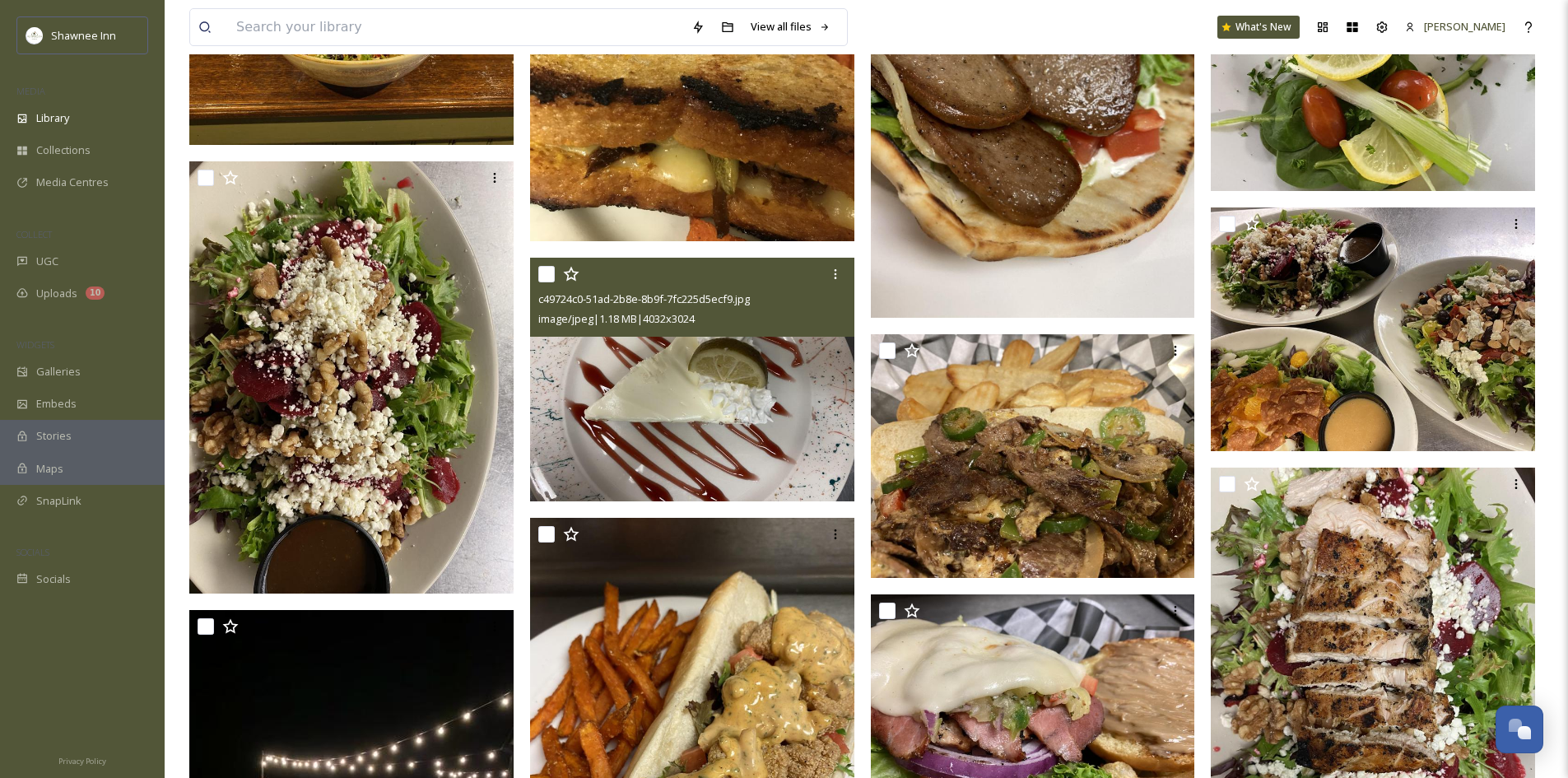
click at [573, 425] on img at bounding box center [692, 380] width 324 height 243
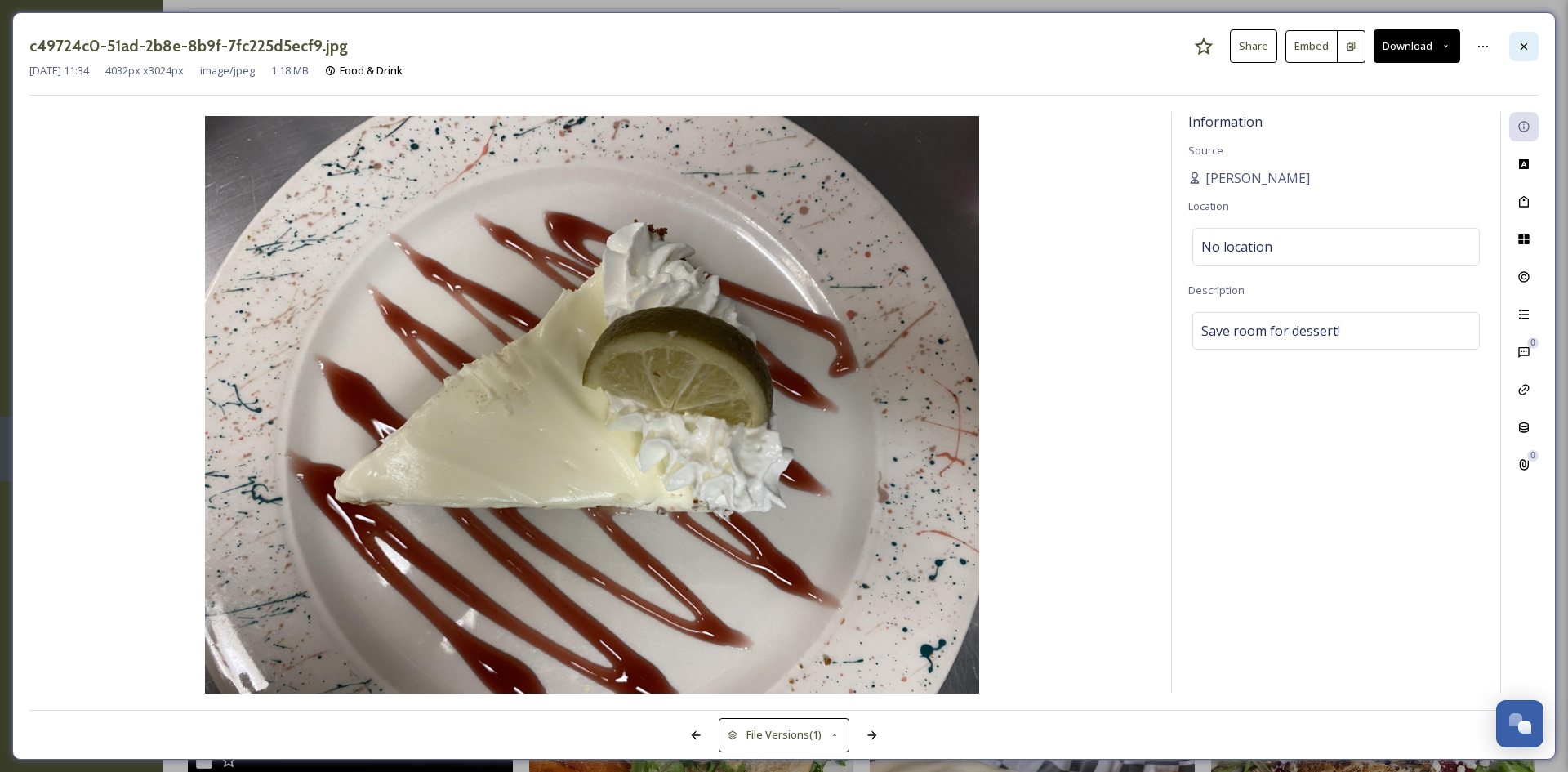
click at [1518, 58] on div at bounding box center [1523, 46] width 29 height 29
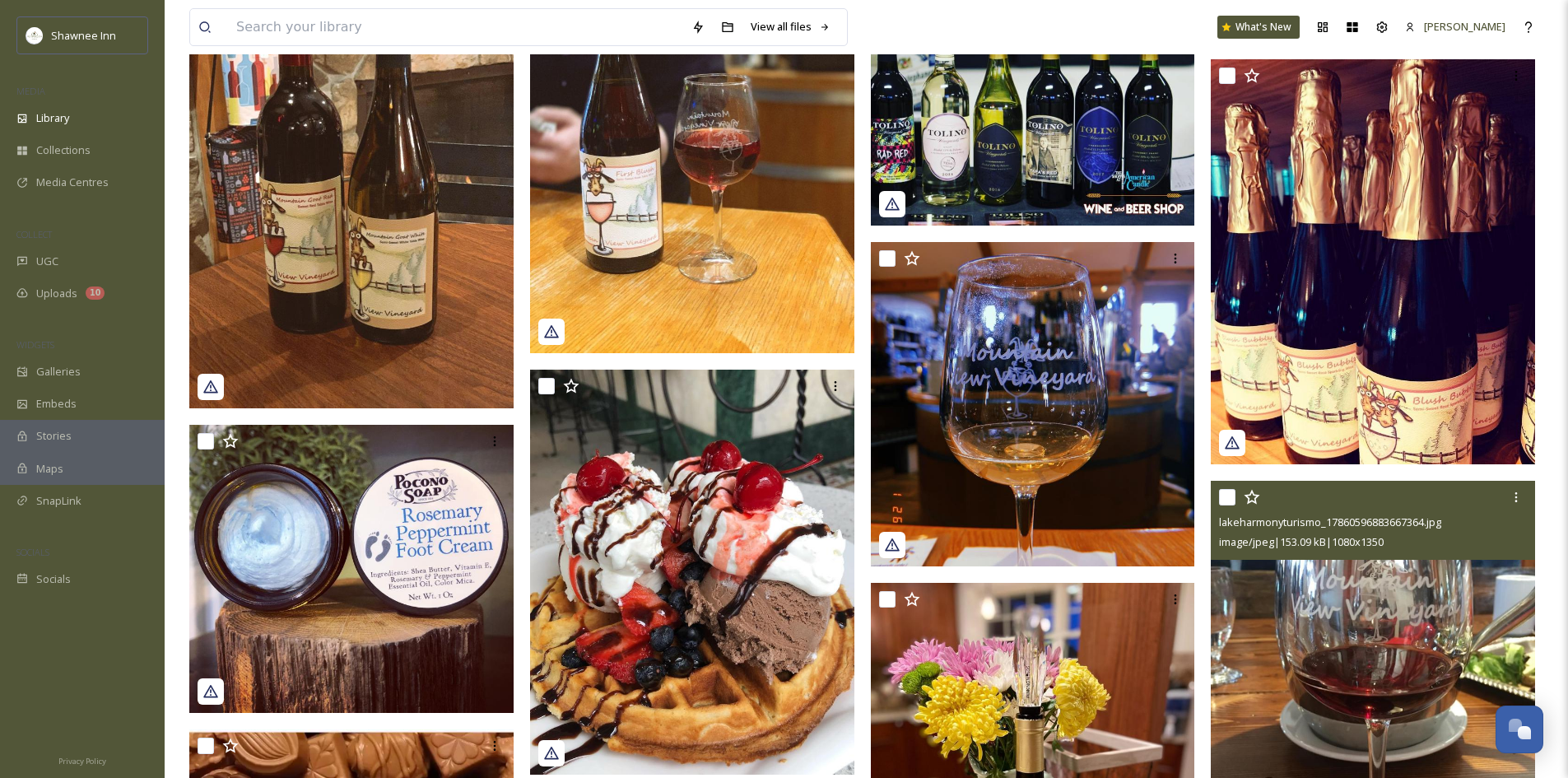
scroll to position [16540, 0]
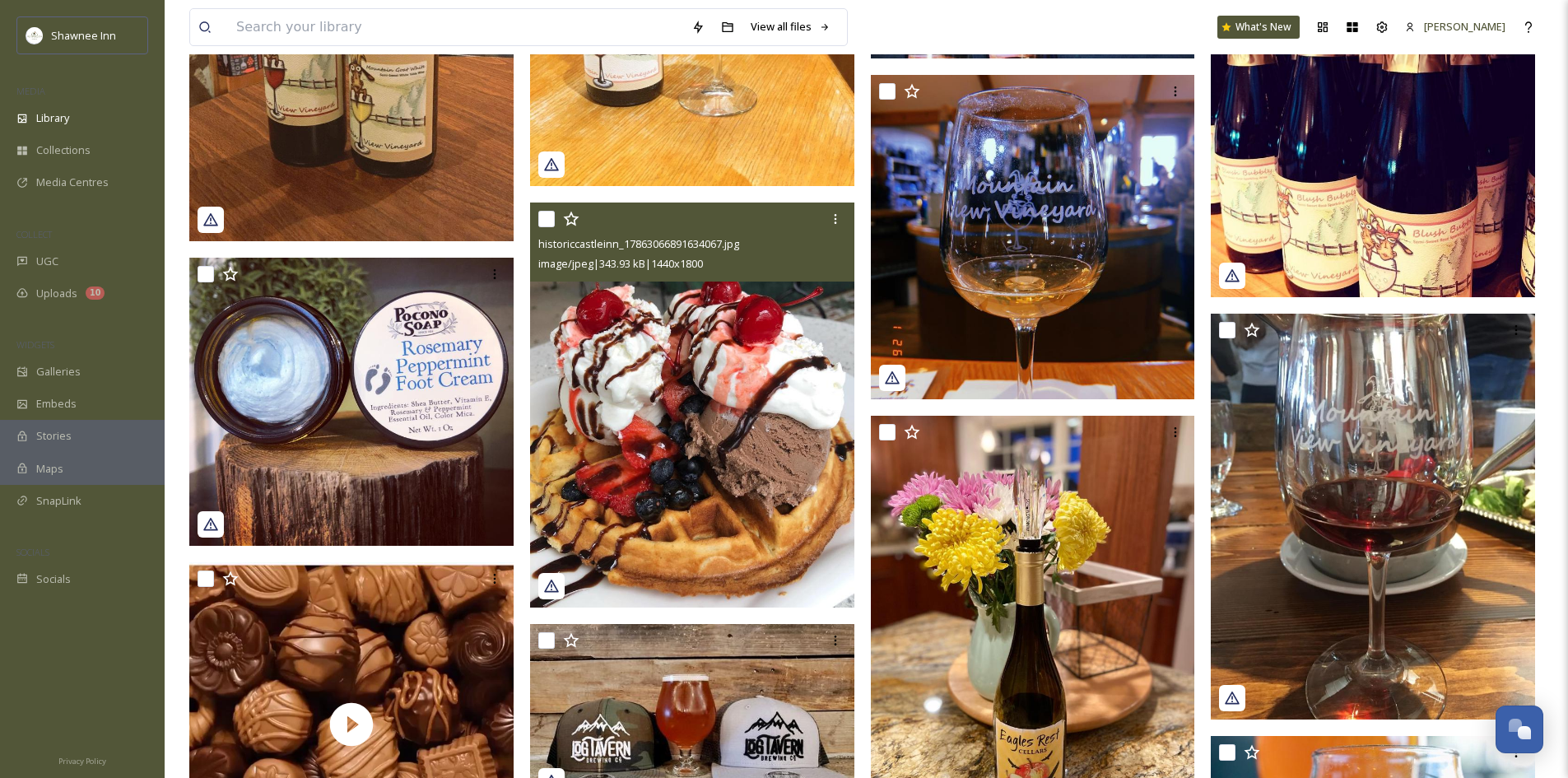
click at [786, 555] on img at bounding box center [692, 405] width 324 height 405
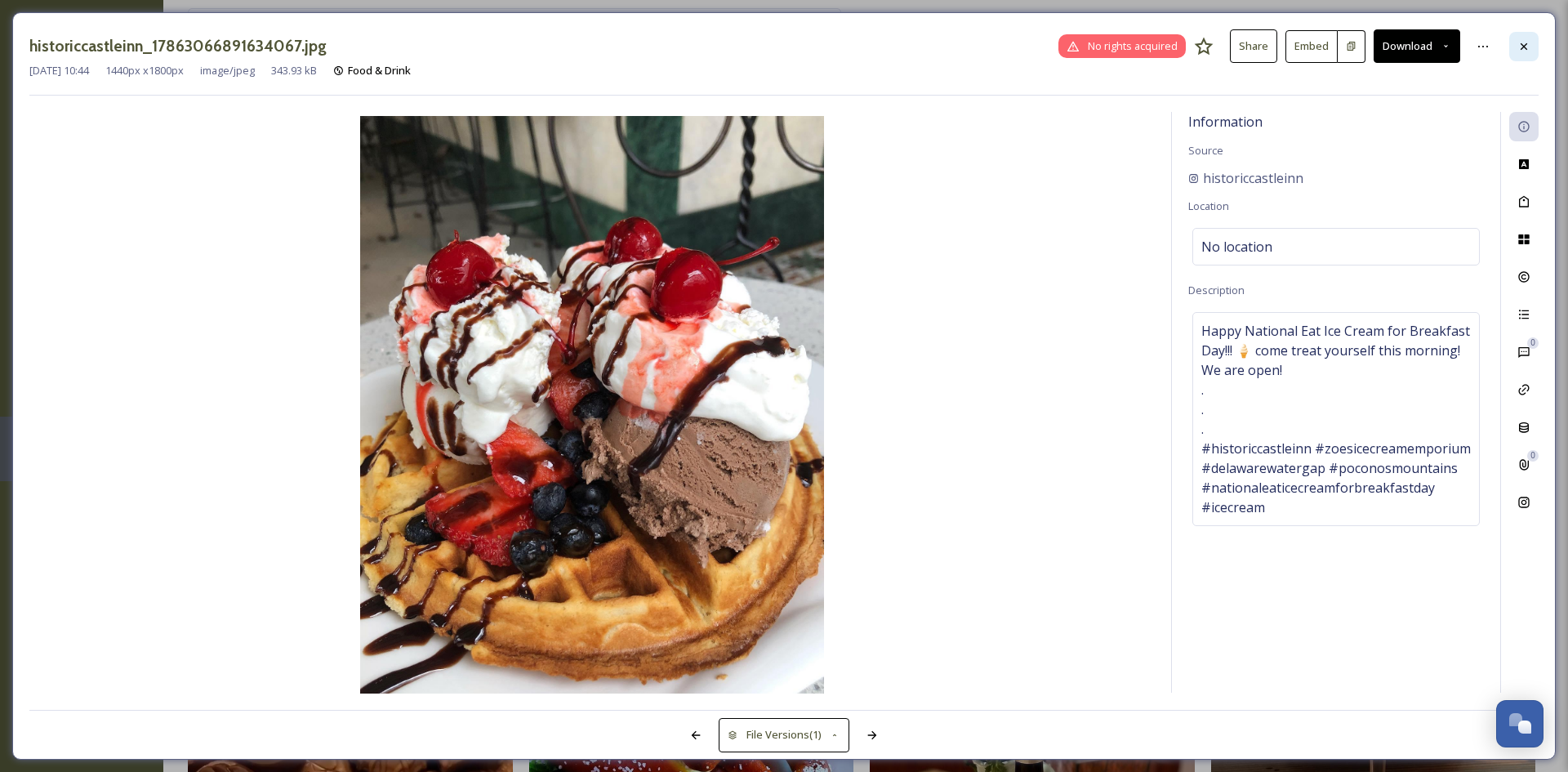
click at [1530, 39] on div at bounding box center [1523, 46] width 29 height 29
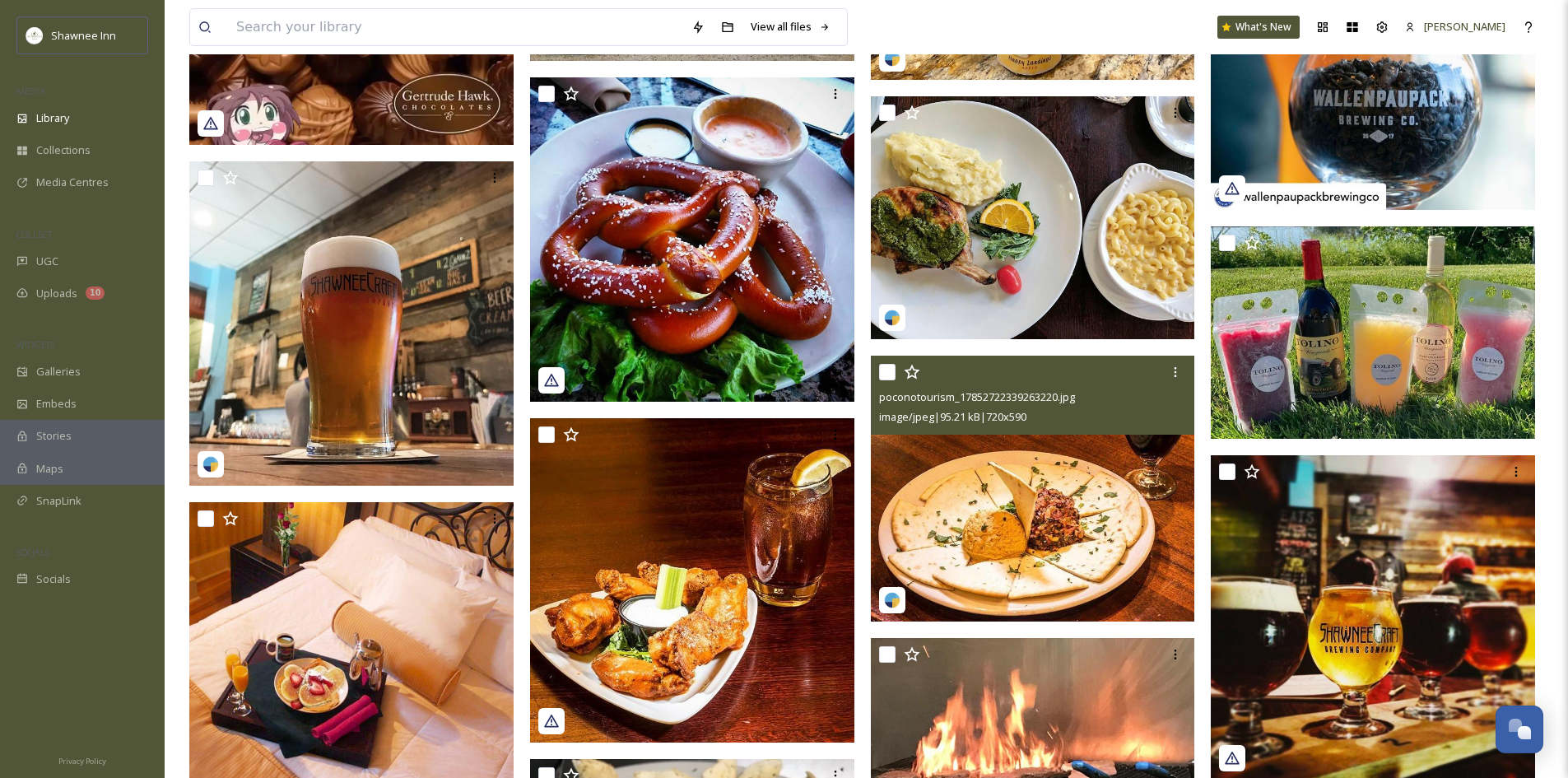
scroll to position [17198, 0]
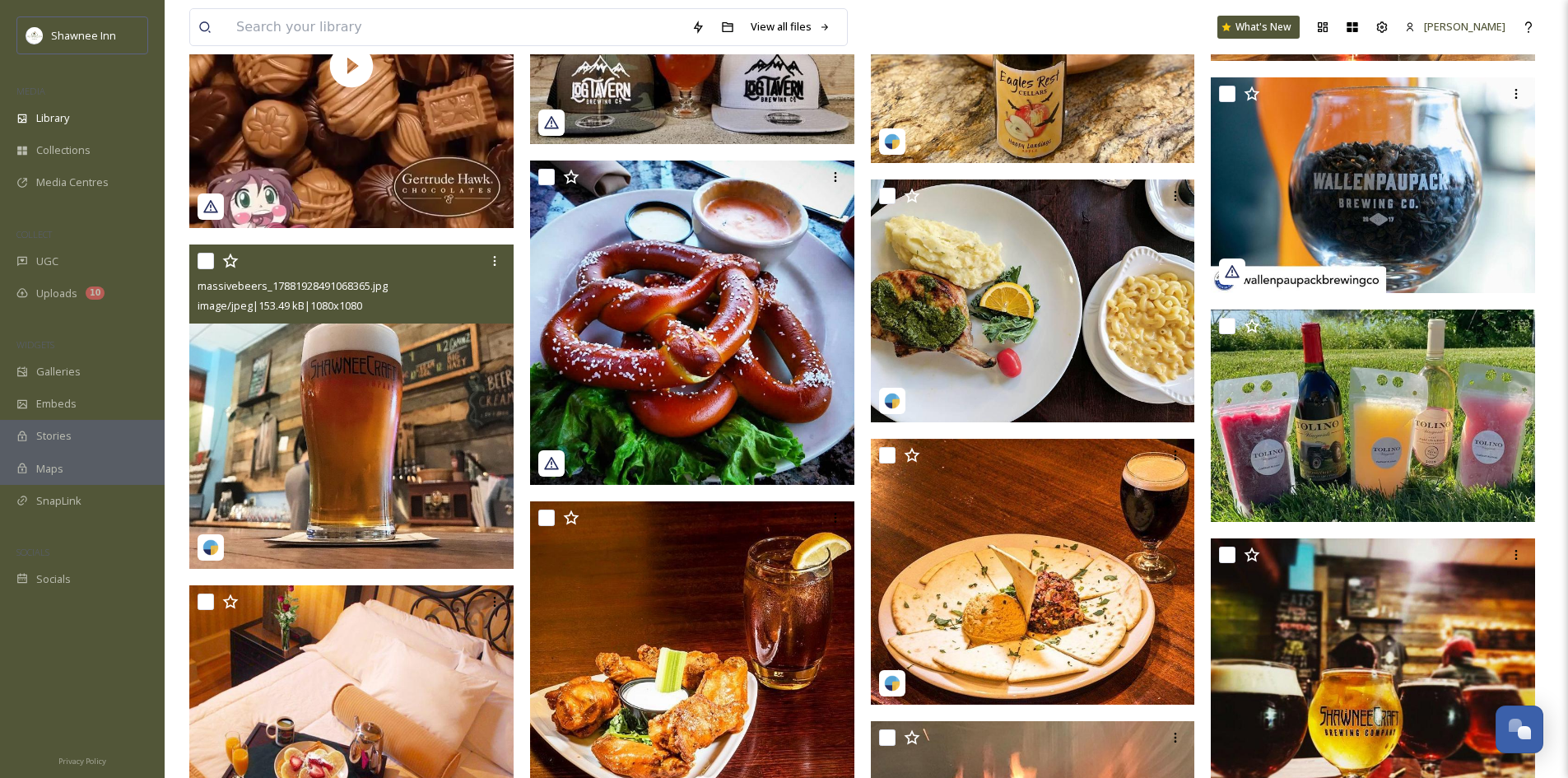
click at [475, 398] on img at bounding box center [351, 406] width 324 height 324
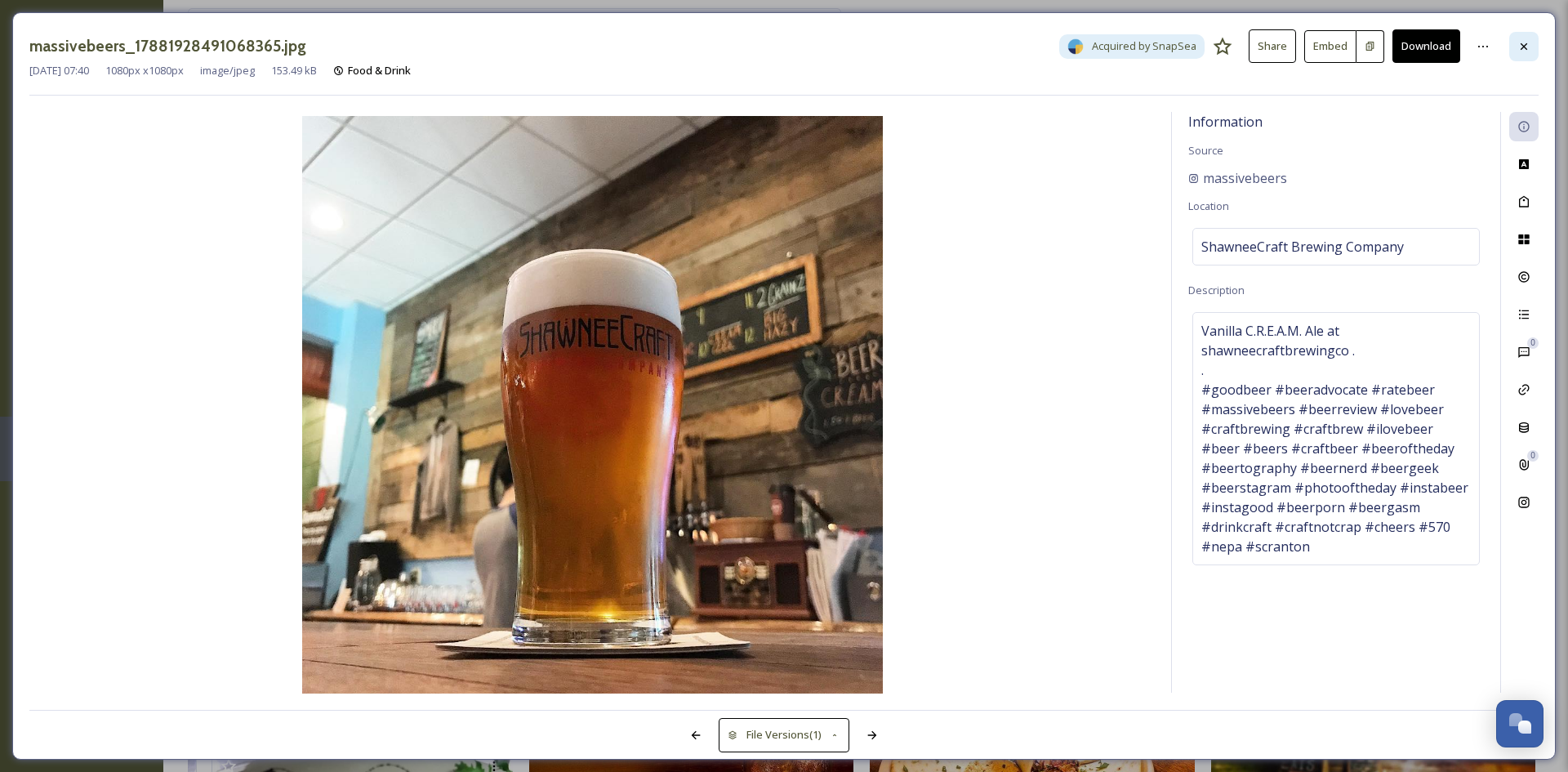
click at [1519, 45] on icon at bounding box center [1523, 46] width 13 height 13
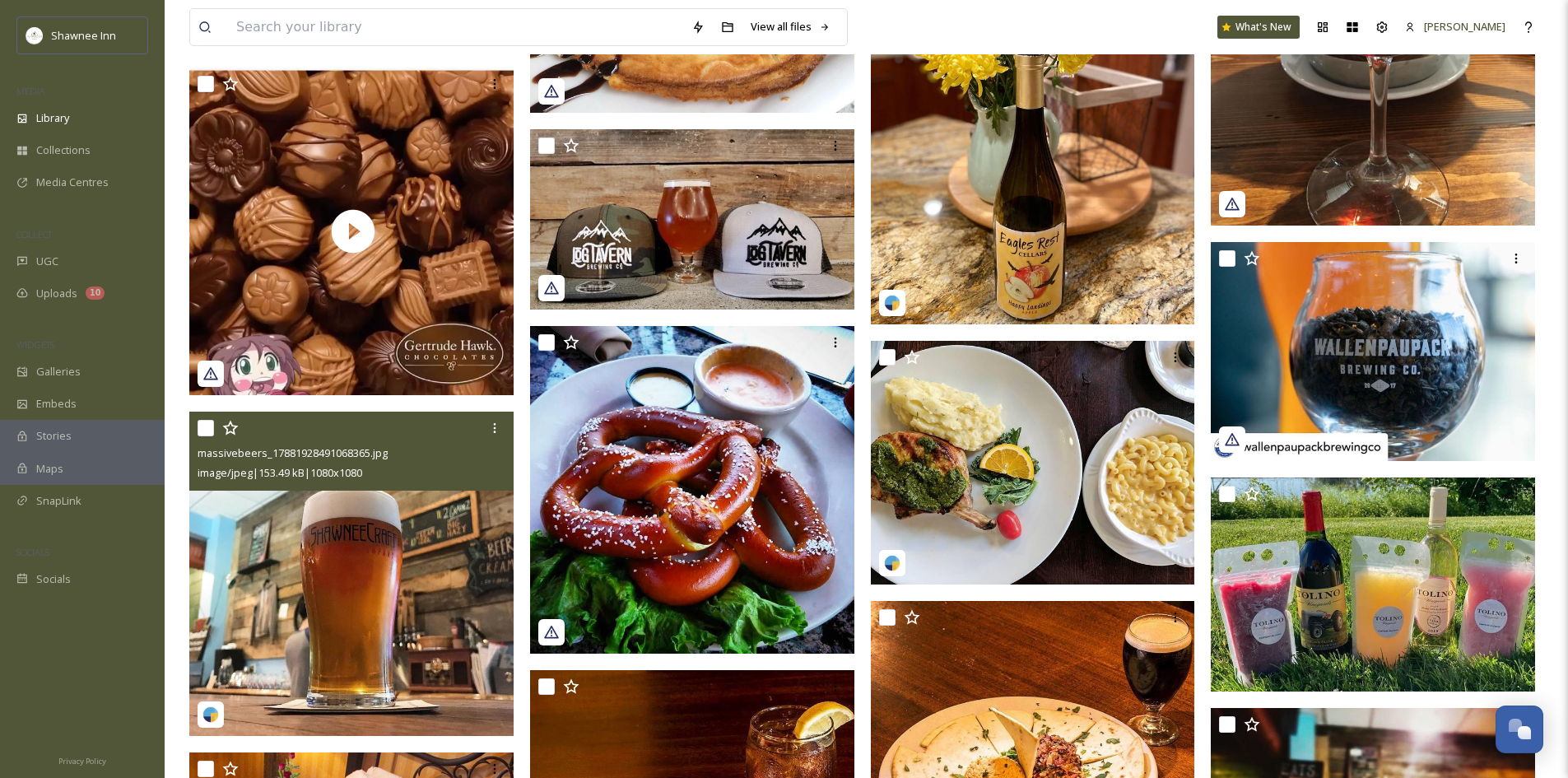
click at [959, 27] on div "View all files What's New [PERSON_NAME]" at bounding box center [866, 27] width 1354 height 54
